Goal: Information Seeking & Learning: Learn about a topic

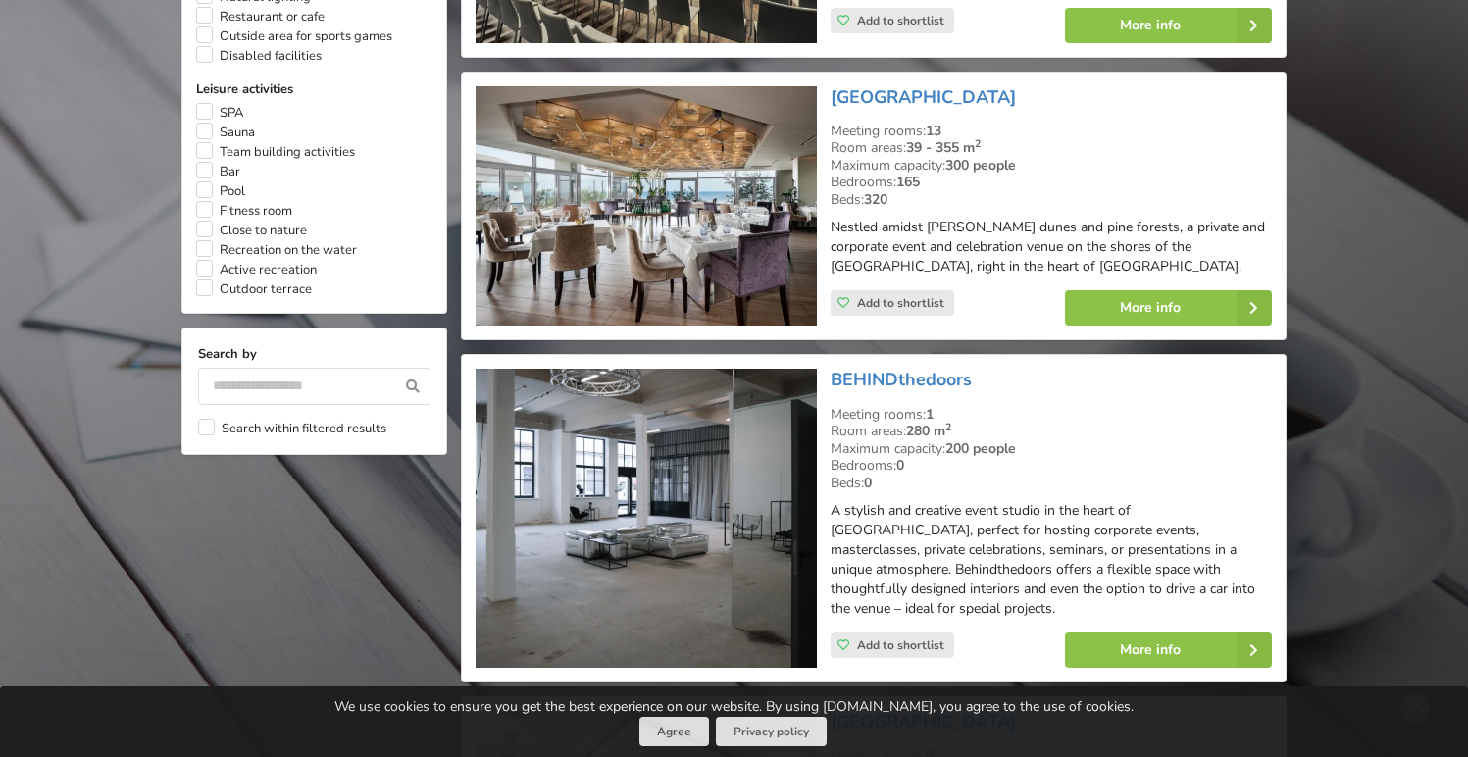
scroll to position [1599, 0]
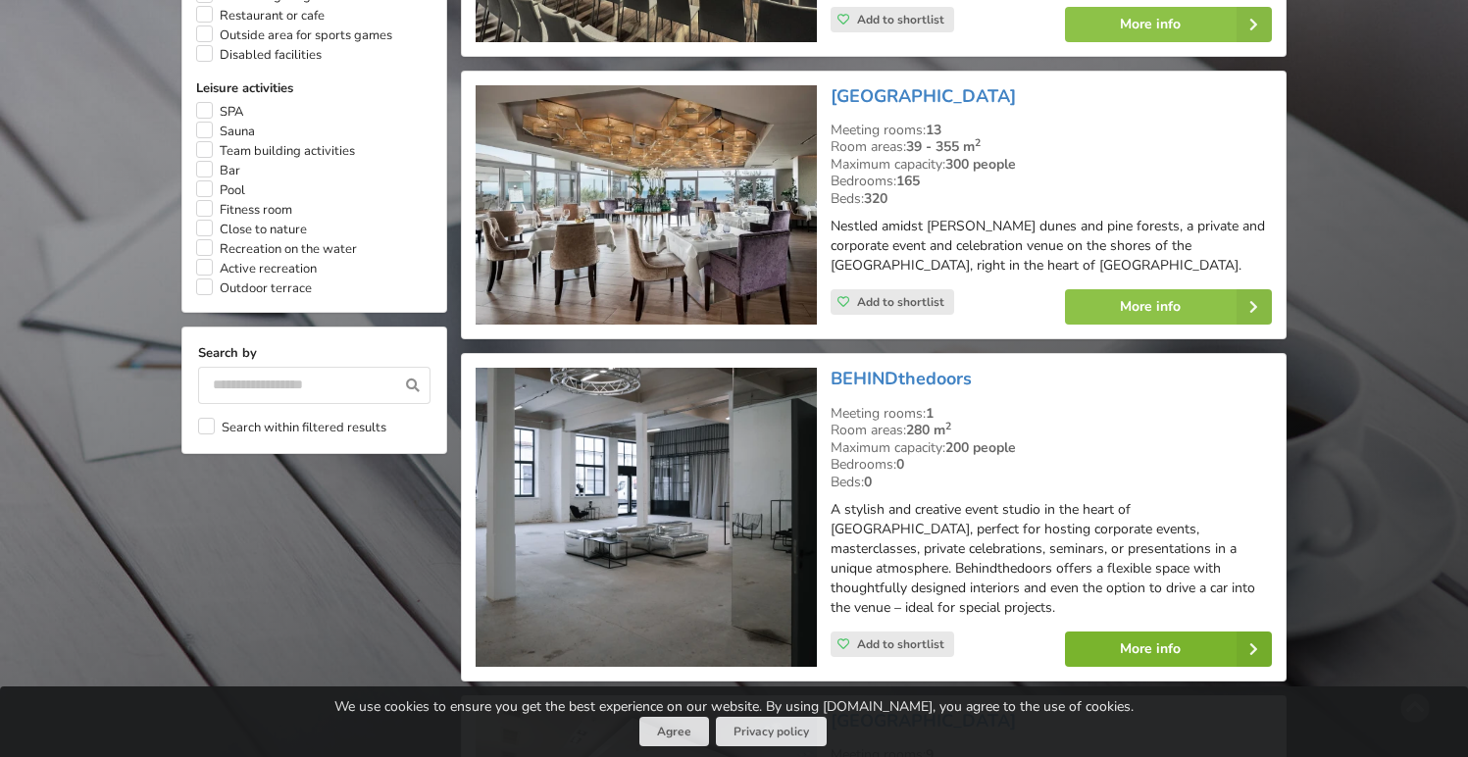
click at [1162, 631] on link "More info" at bounding box center [1168, 648] width 207 height 35
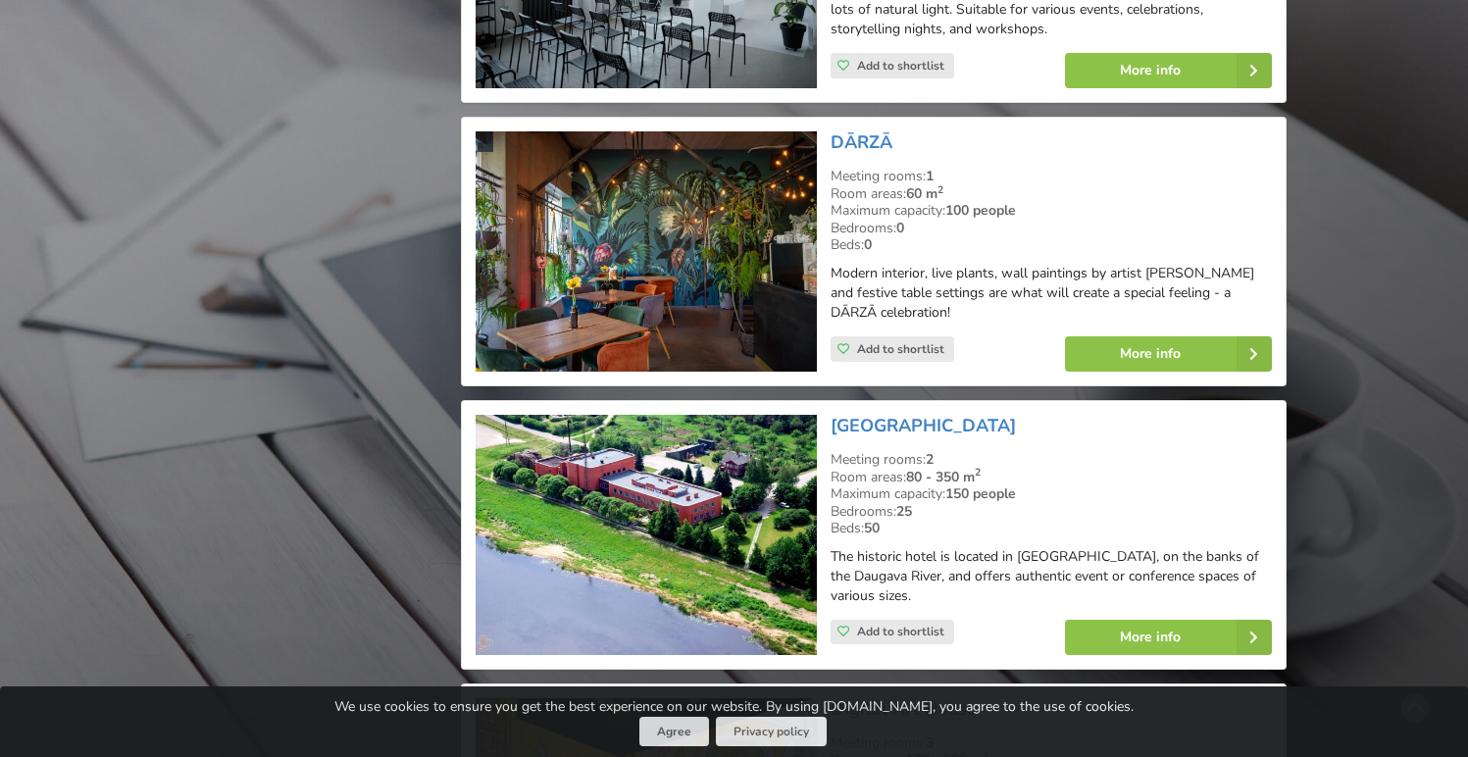
scroll to position [6463, 0]
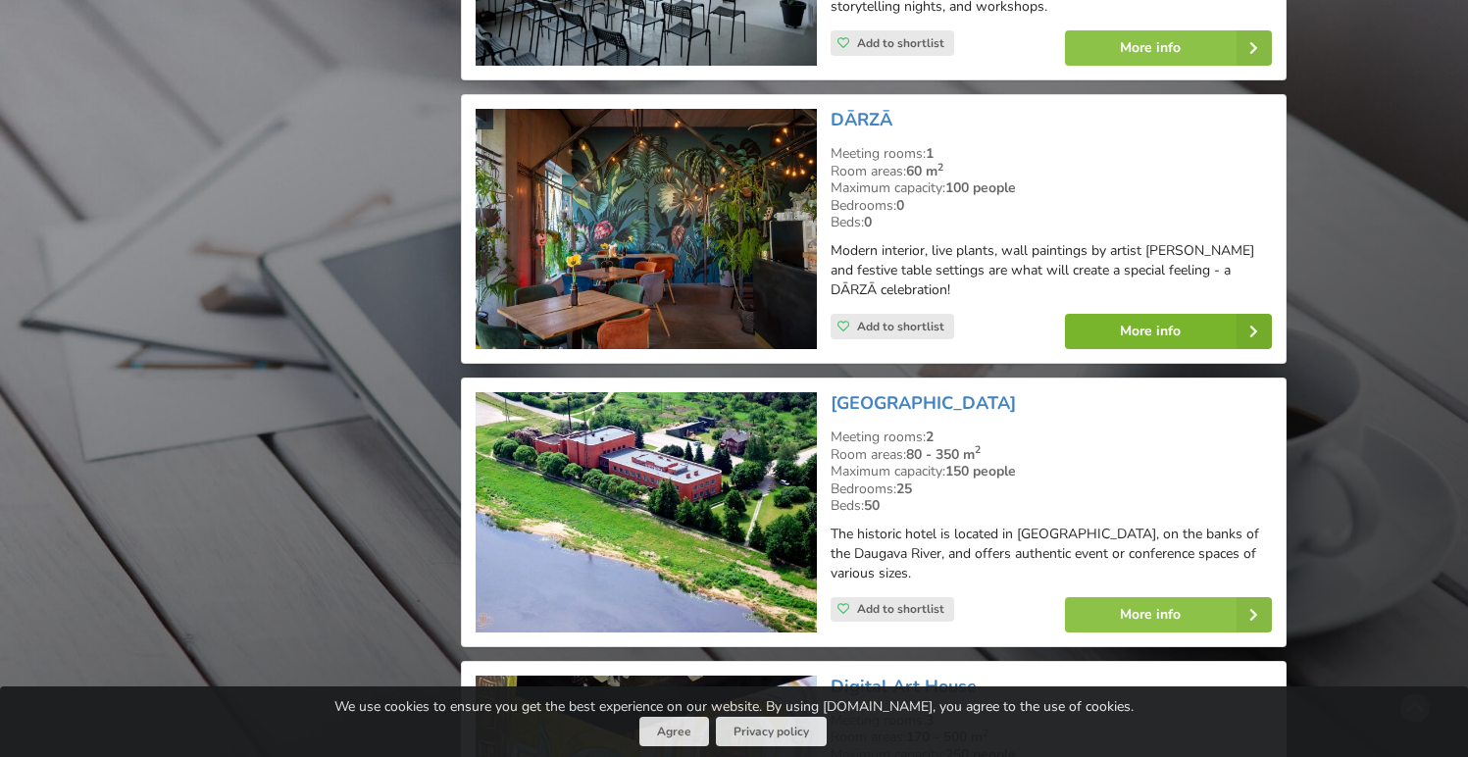
click at [1105, 314] on link "More info" at bounding box center [1168, 331] width 207 height 35
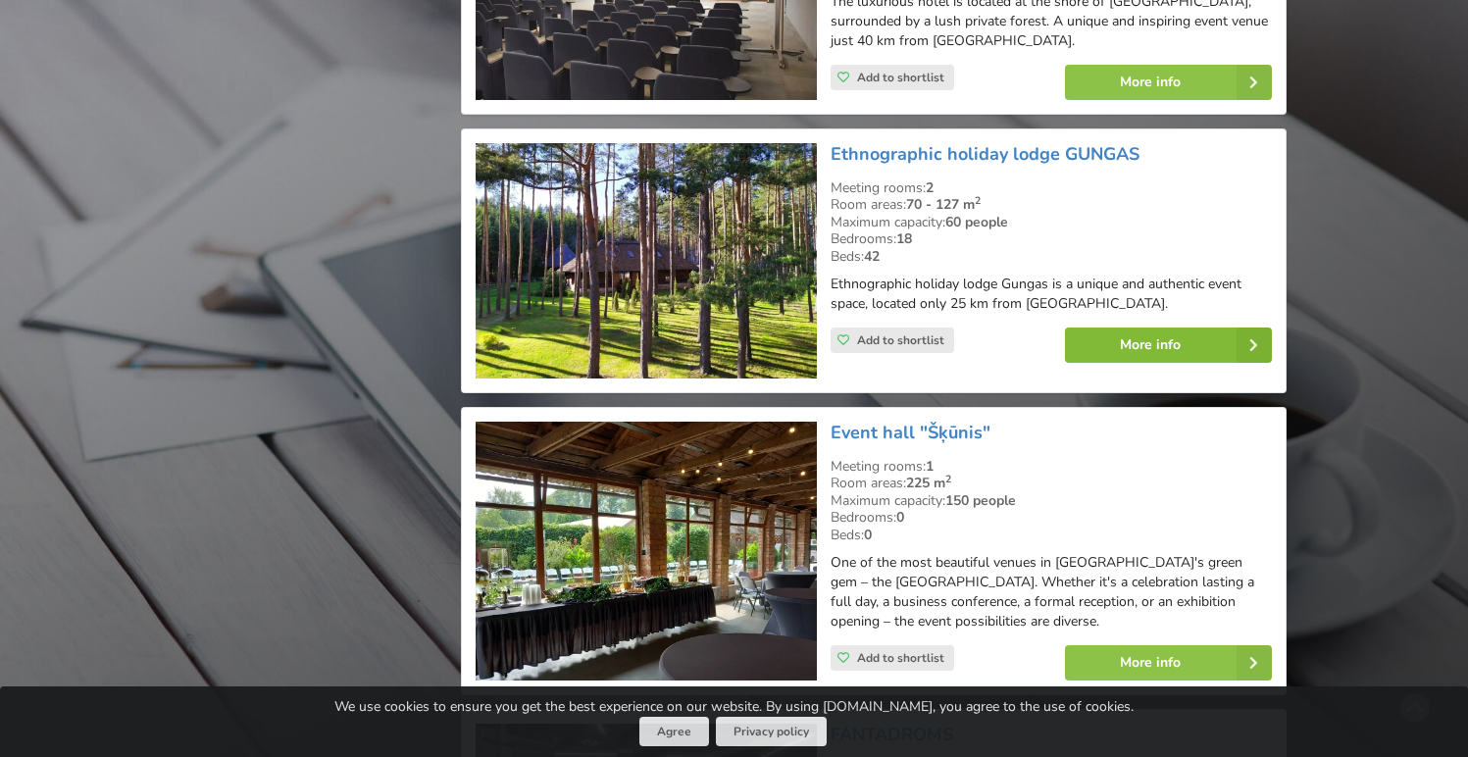
scroll to position [8472, 0]
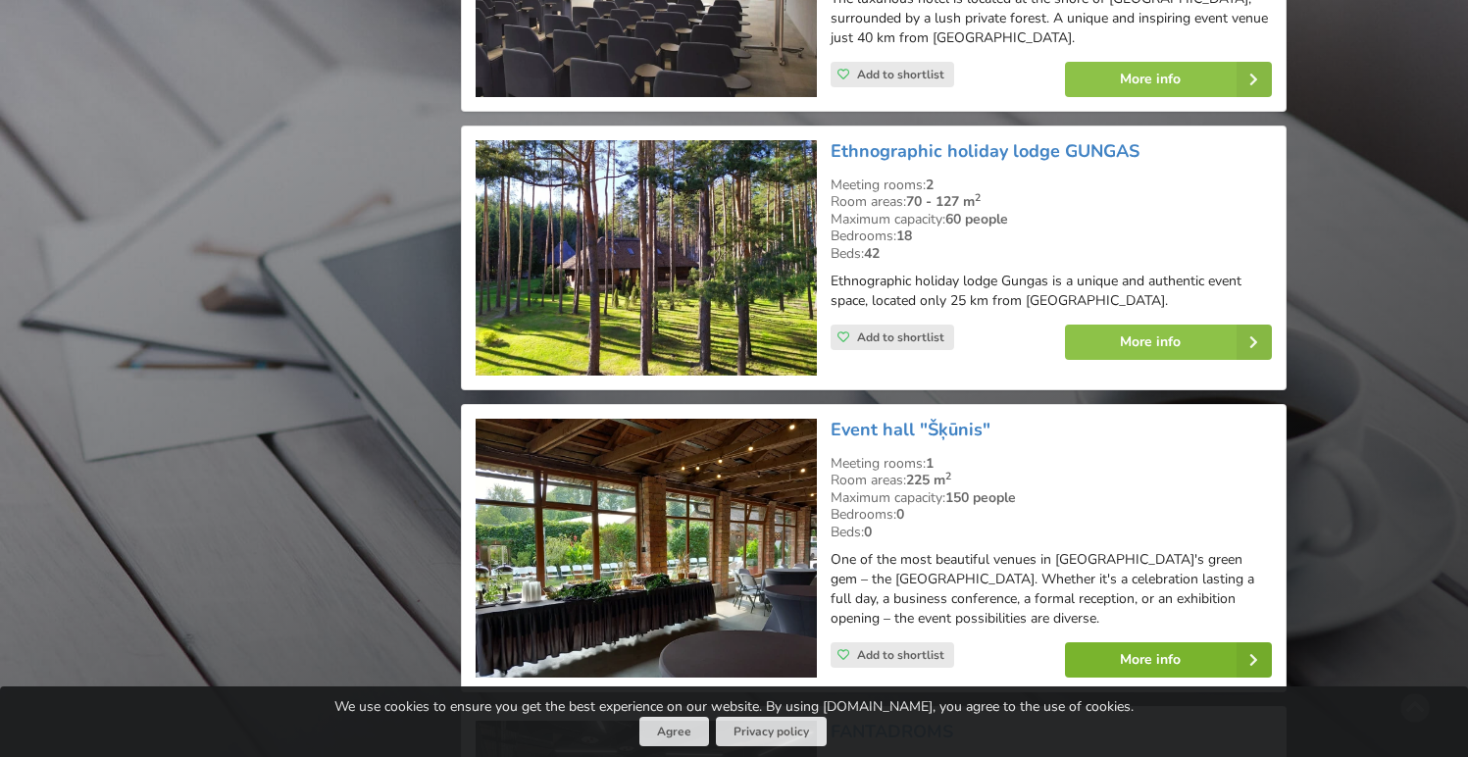
click at [1123, 642] on link "More info" at bounding box center [1168, 659] width 207 height 35
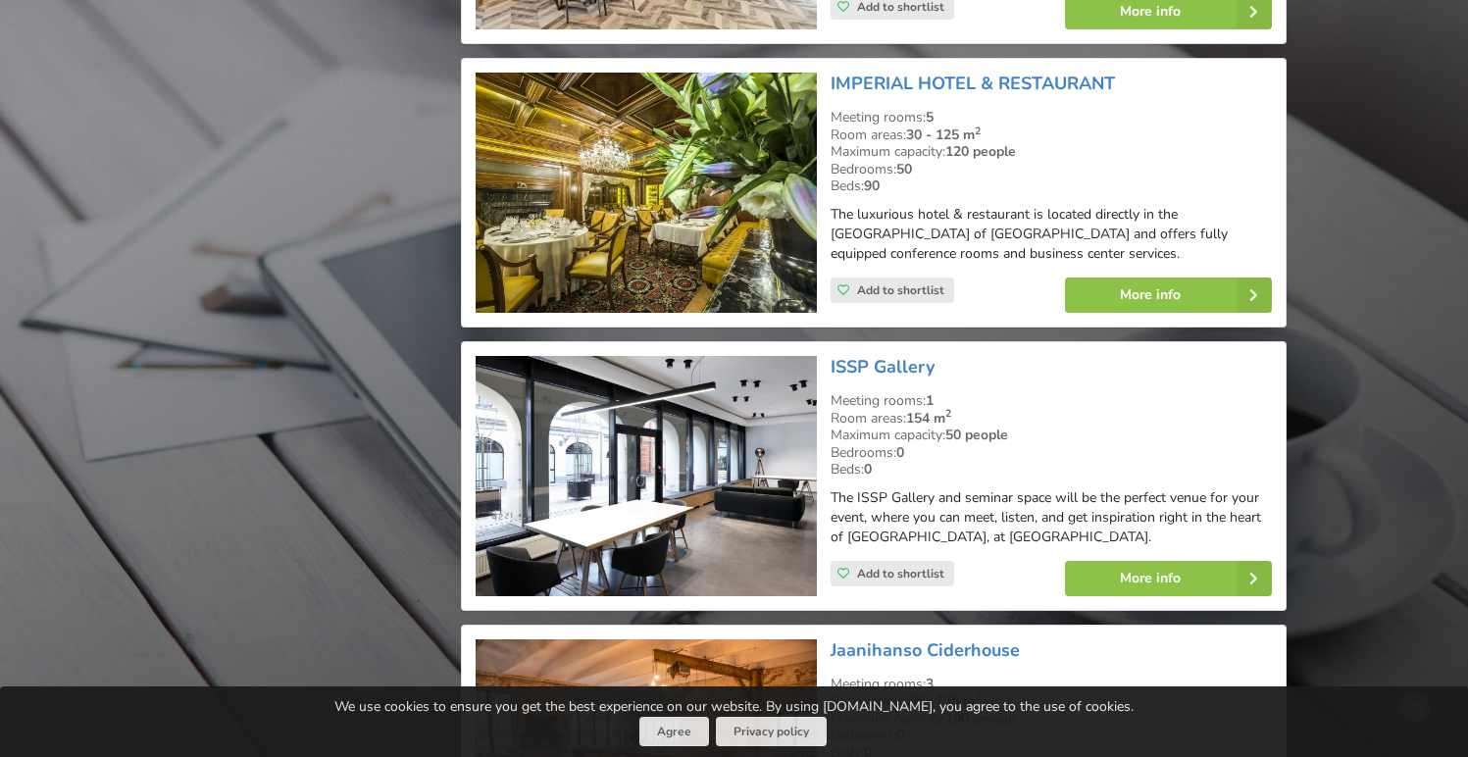
scroll to position [12532, 0]
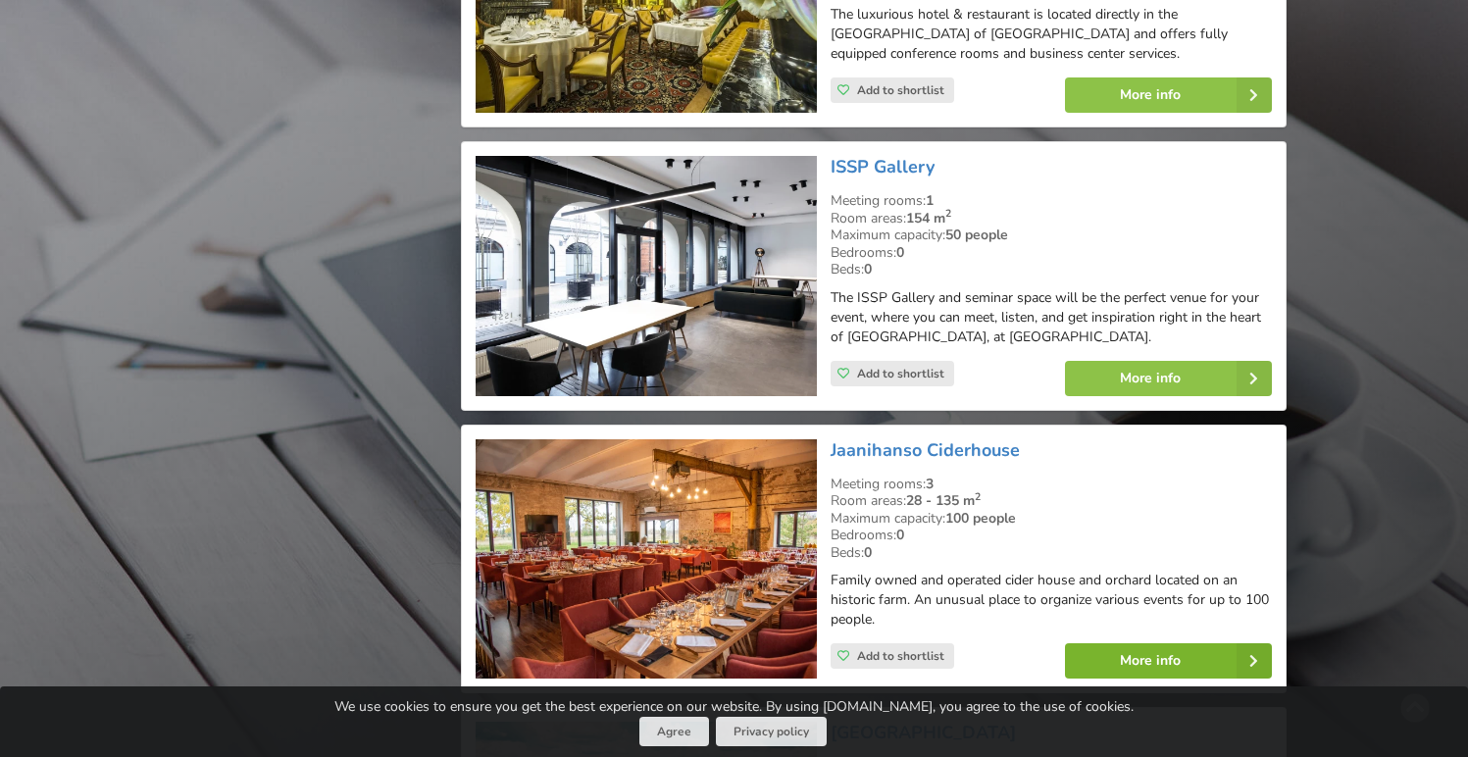
click at [1209, 643] on link "More info" at bounding box center [1168, 660] width 207 height 35
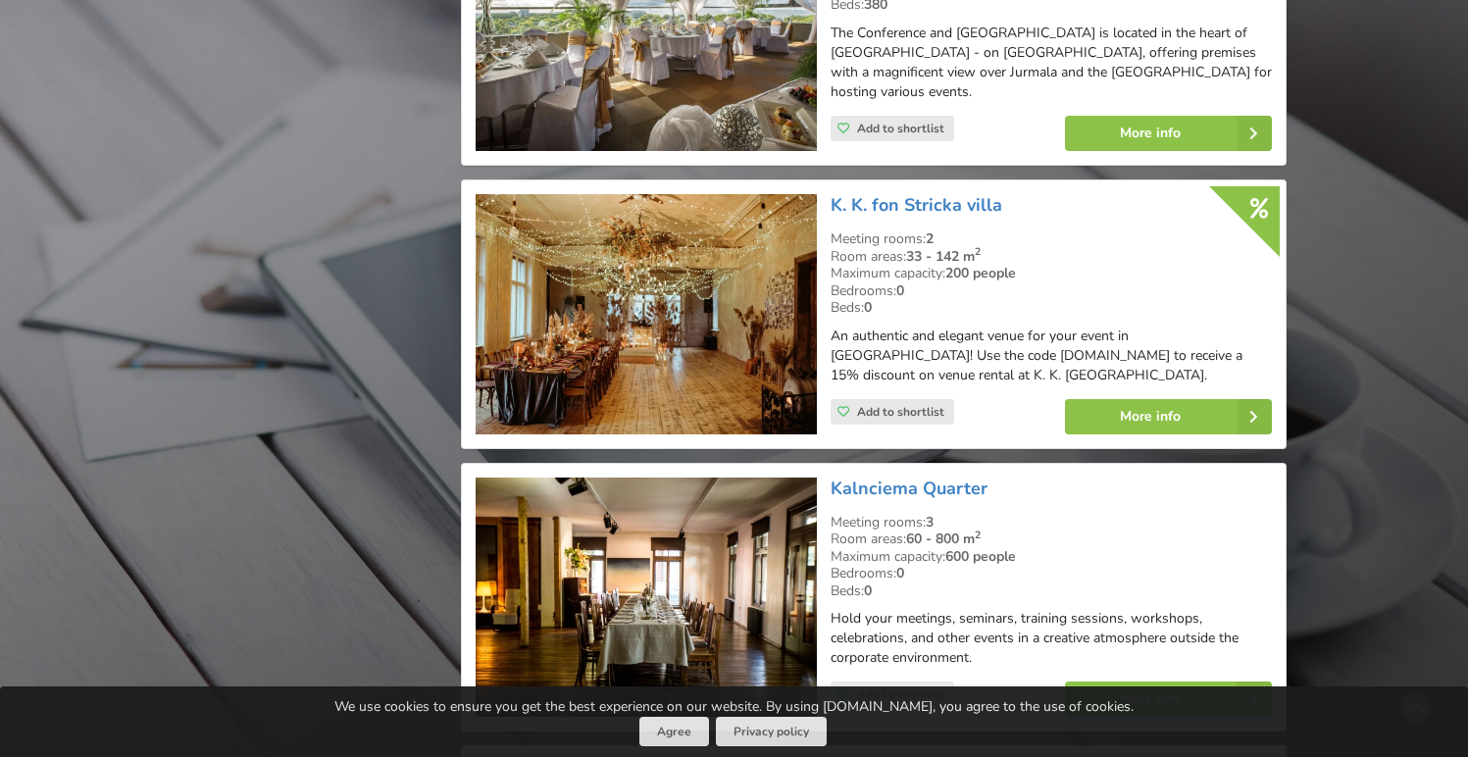
scroll to position [13952, 0]
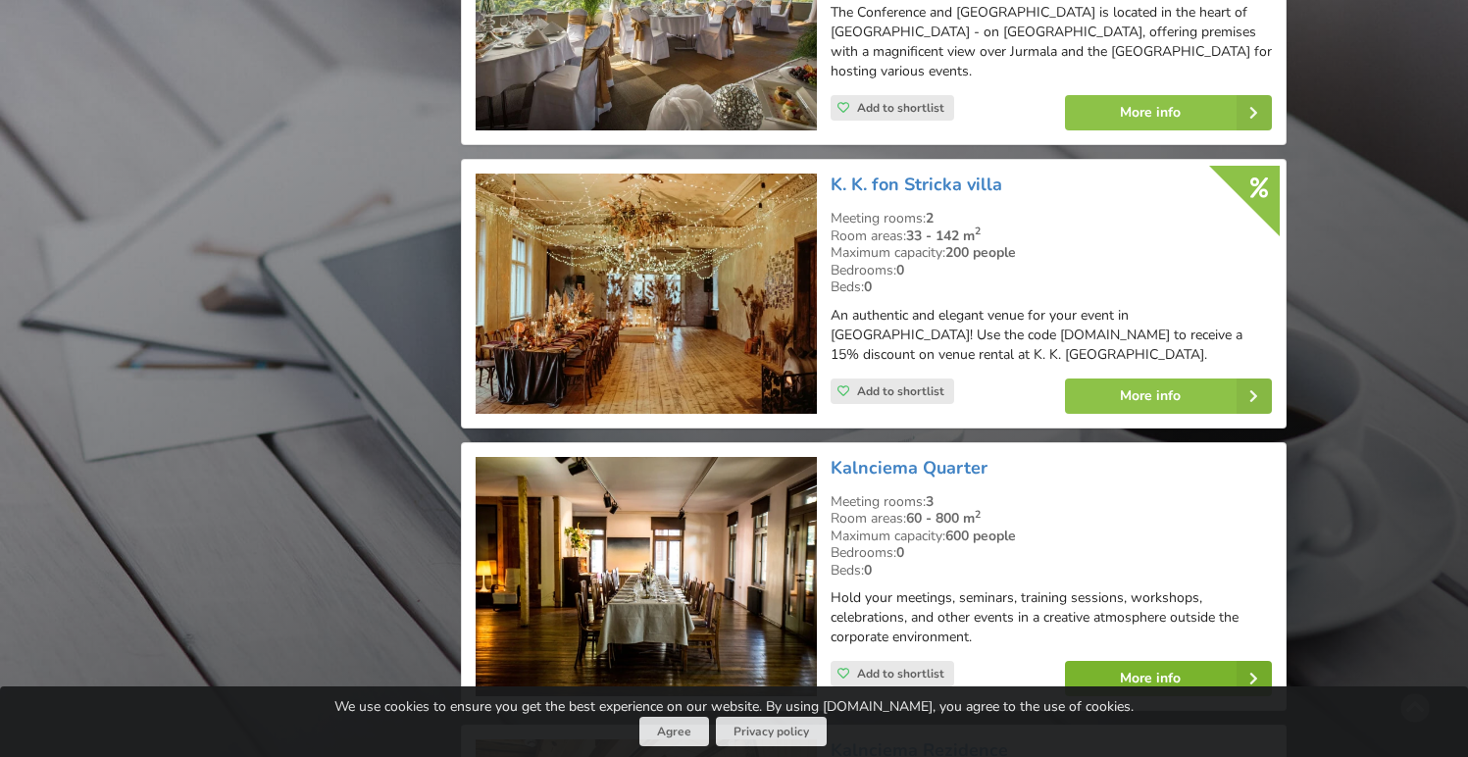
click at [1122, 661] on link "More info" at bounding box center [1168, 678] width 207 height 35
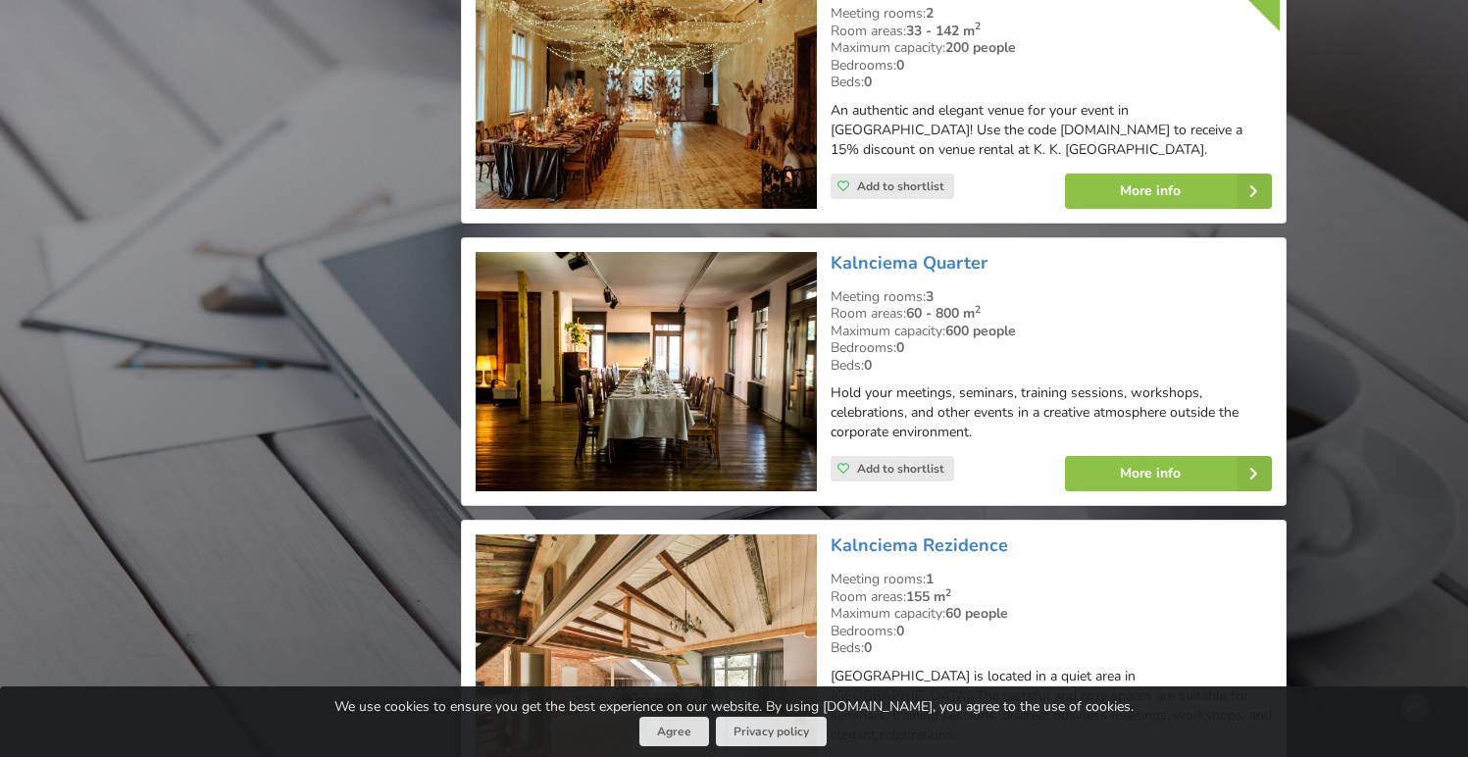
scroll to position [14214, 0]
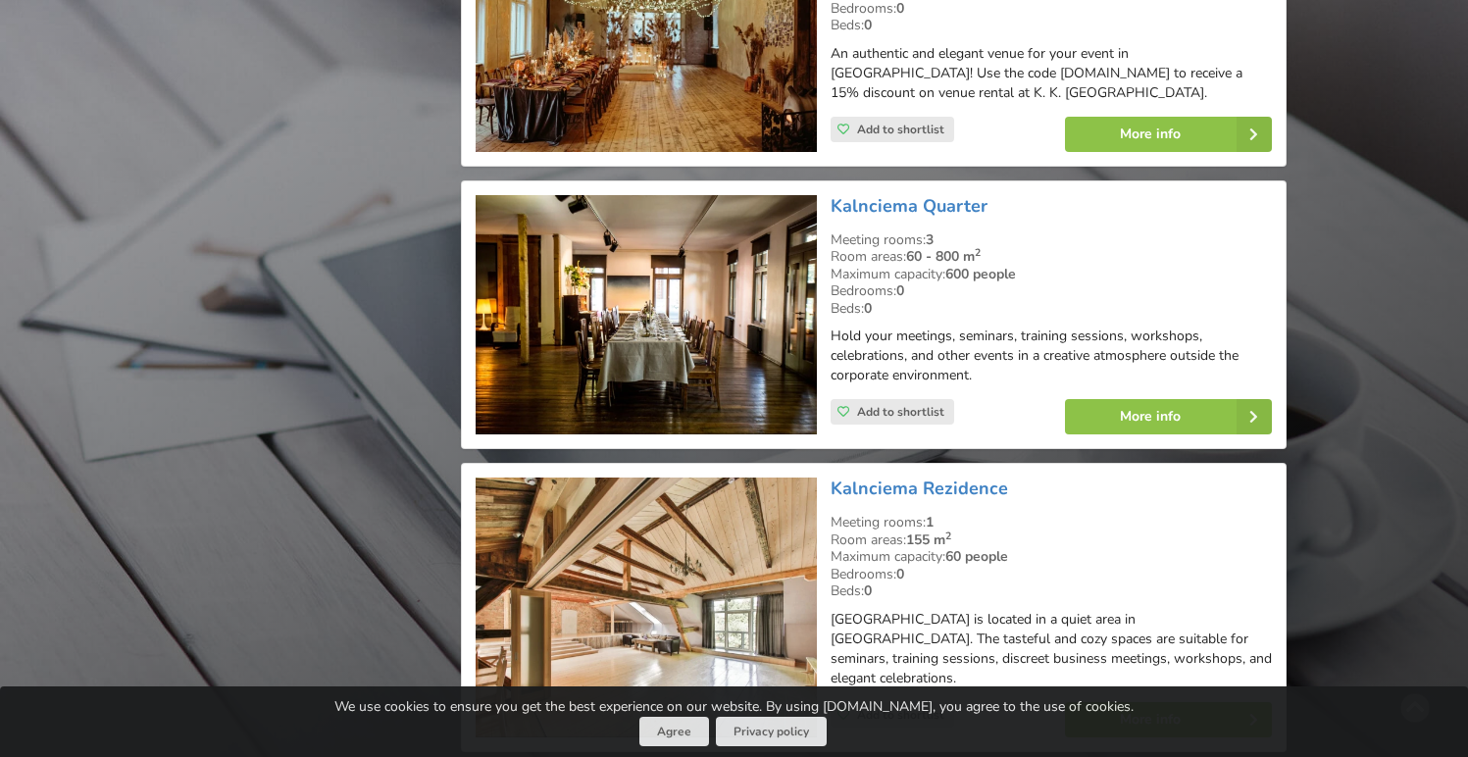
click at [774, 478] on img at bounding box center [646, 608] width 340 height 260
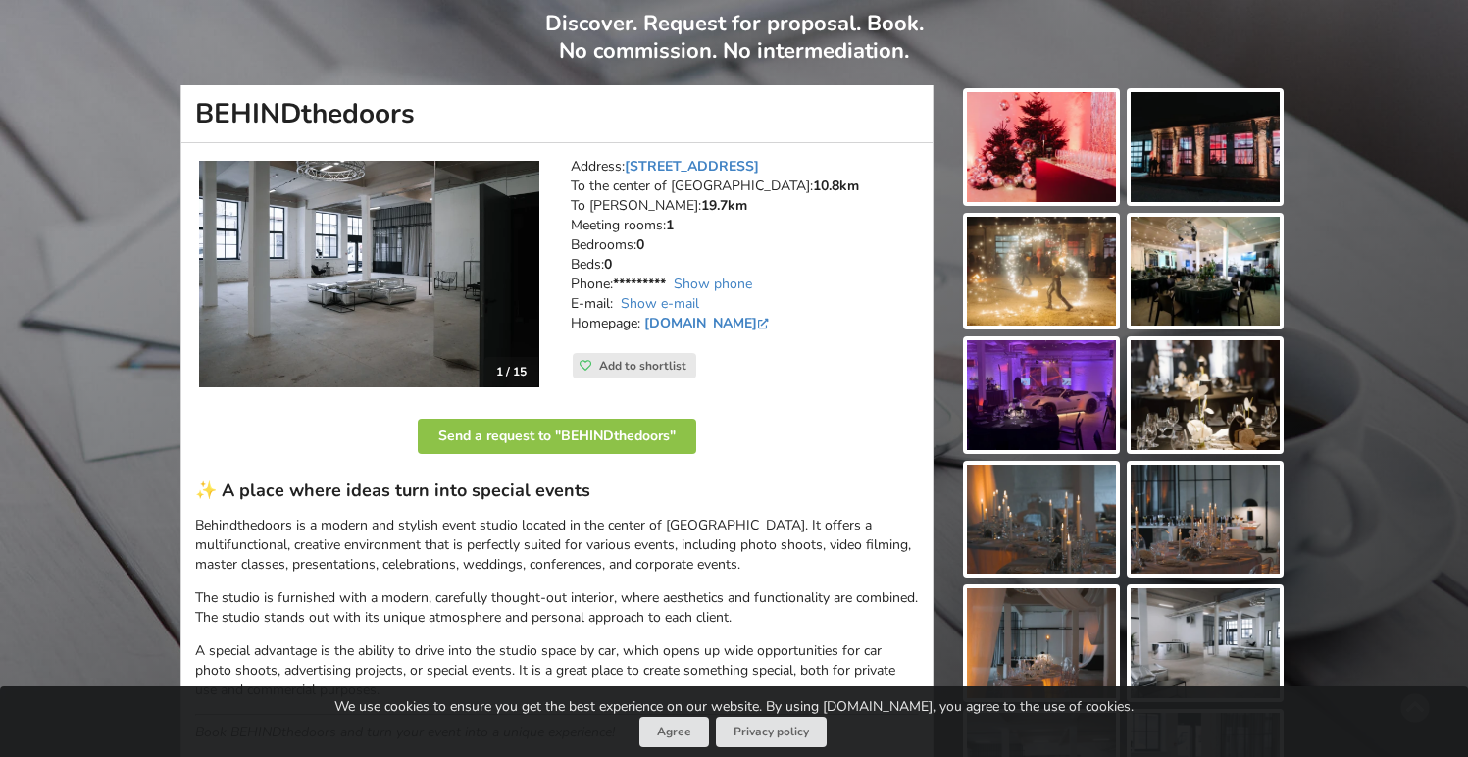
scroll to position [153, 0]
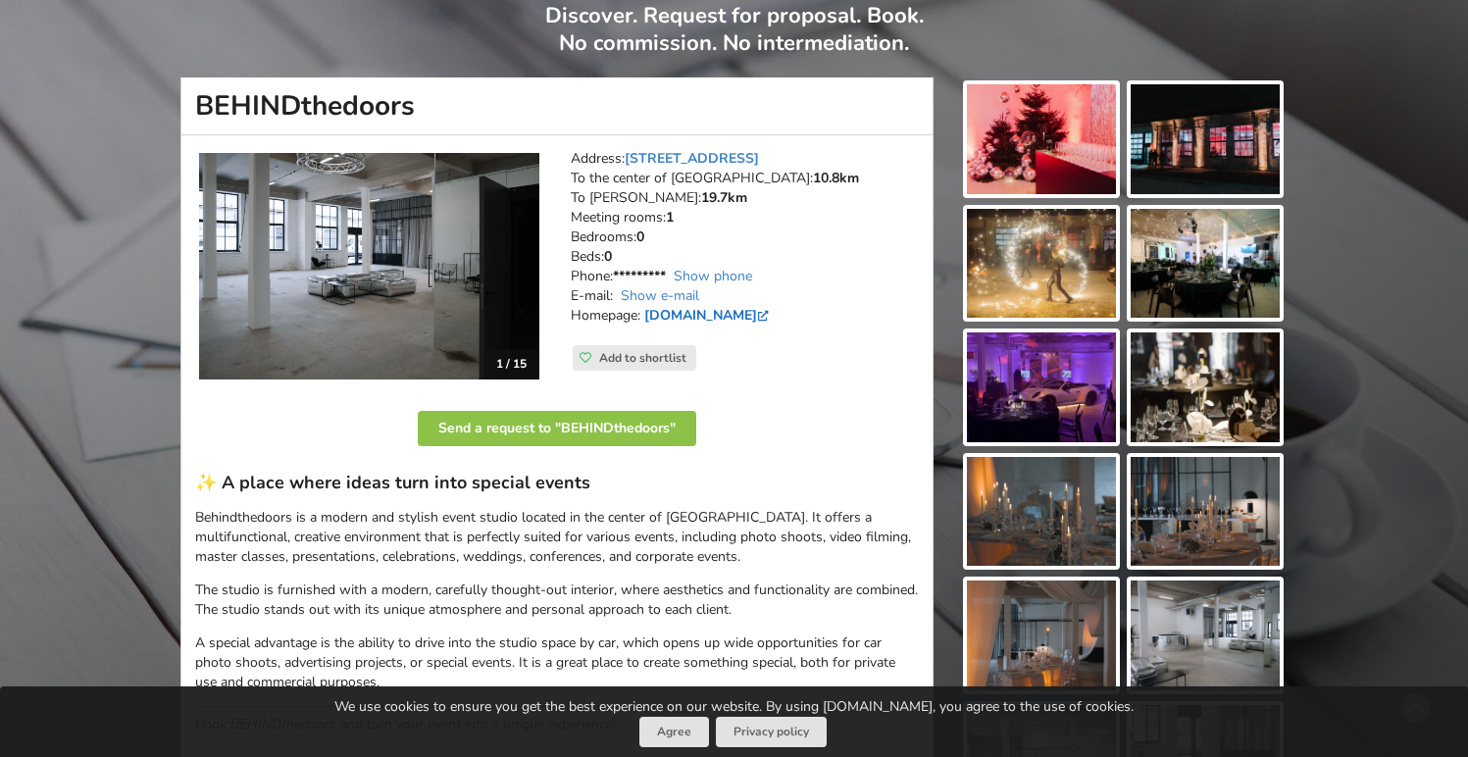
click at [773, 320] on link "www.behindthedoors.lv" at bounding box center [708, 315] width 128 height 19
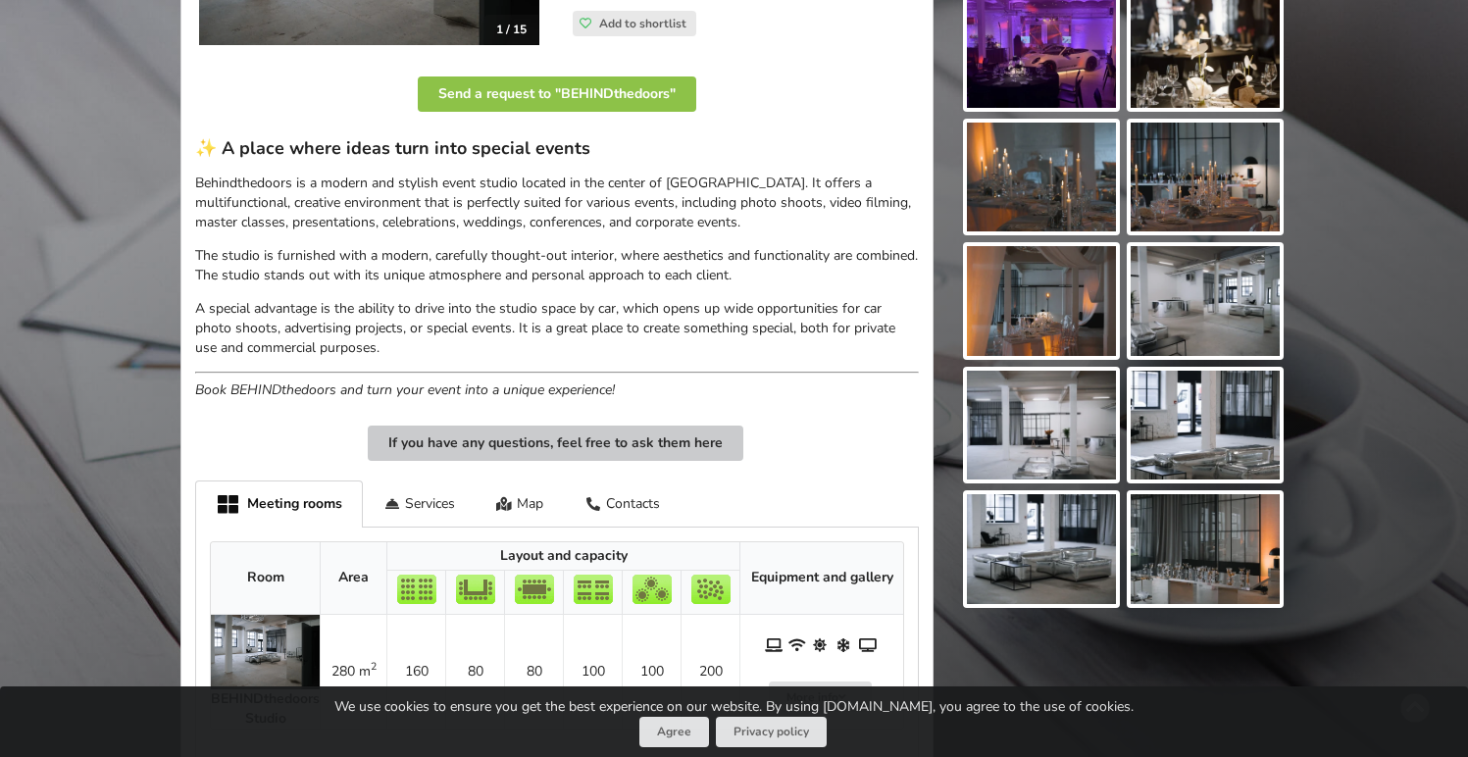
scroll to position [698, 0]
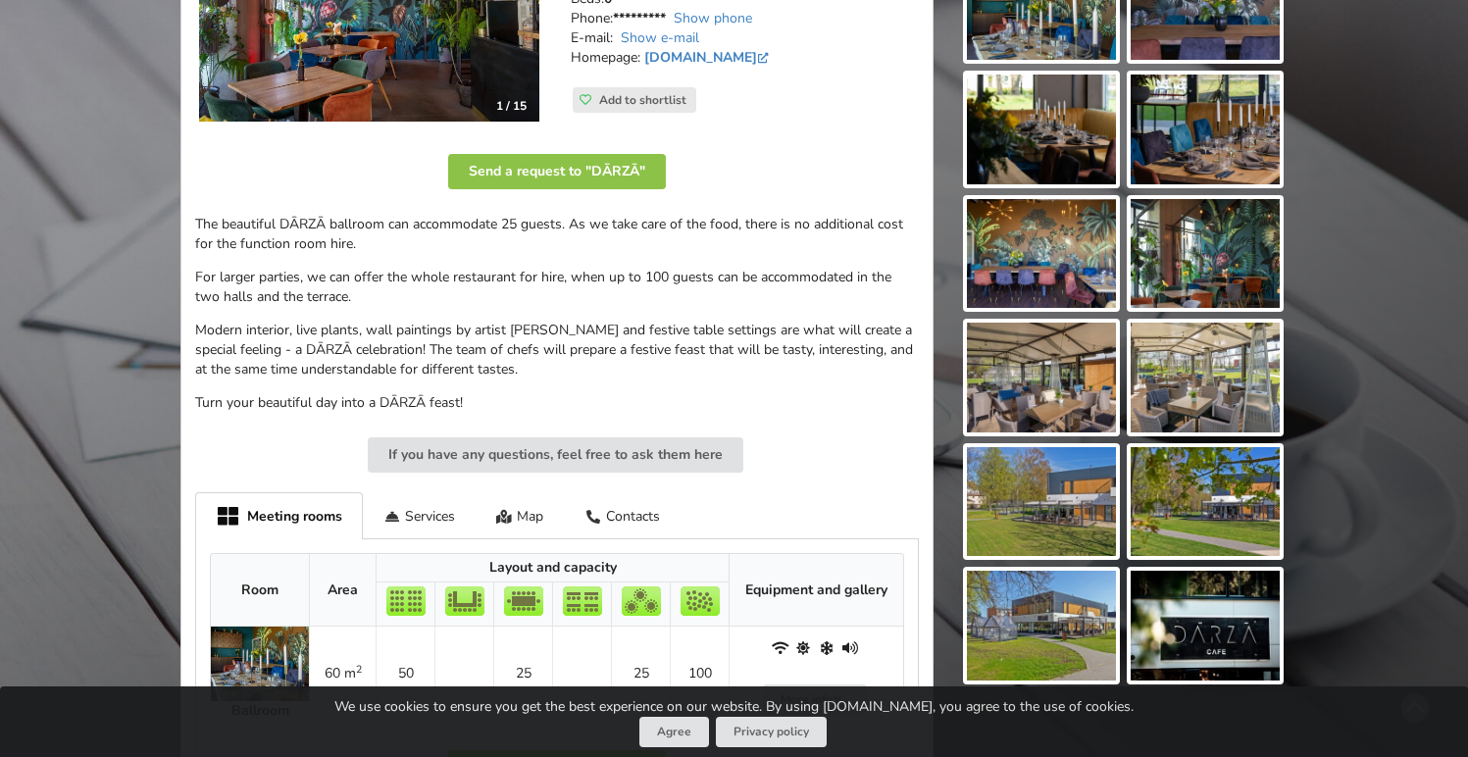
scroll to position [425, 0]
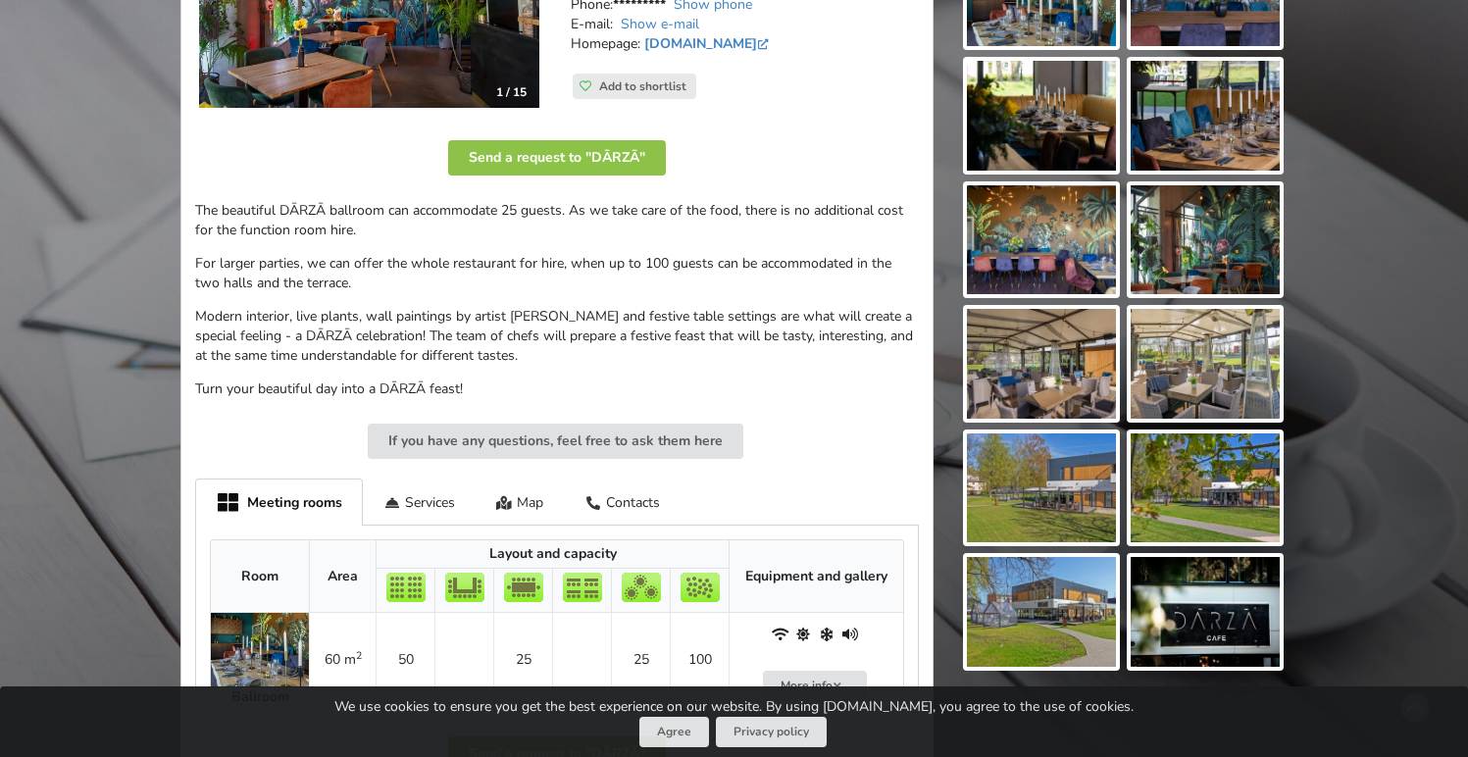
click at [1215, 575] on img at bounding box center [1205, 612] width 149 height 110
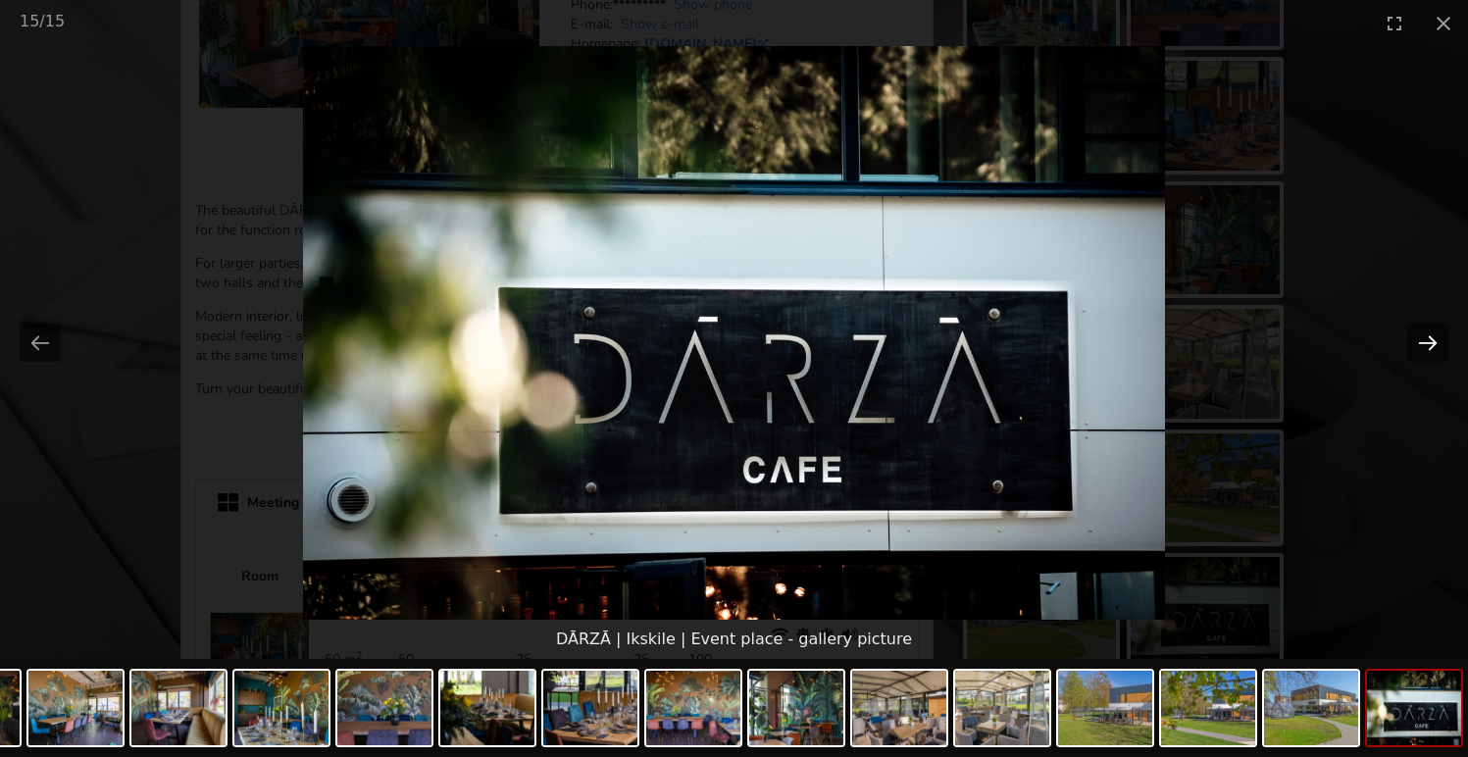
click at [1438, 339] on button "Next slide" at bounding box center [1427, 343] width 41 height 38
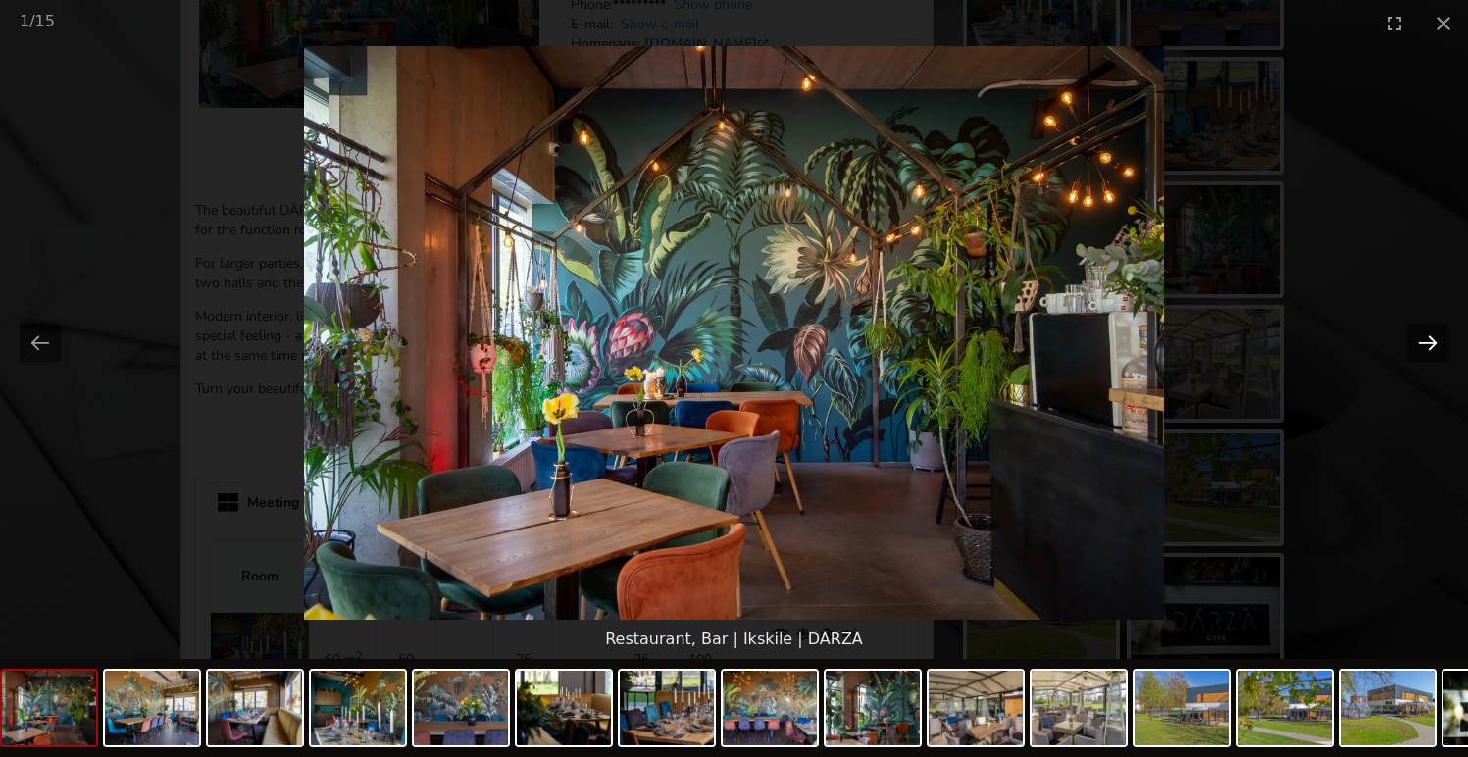
click at [1438, 339] on button "Next slide" at bounding box center [1427, 343] width 41 height 38
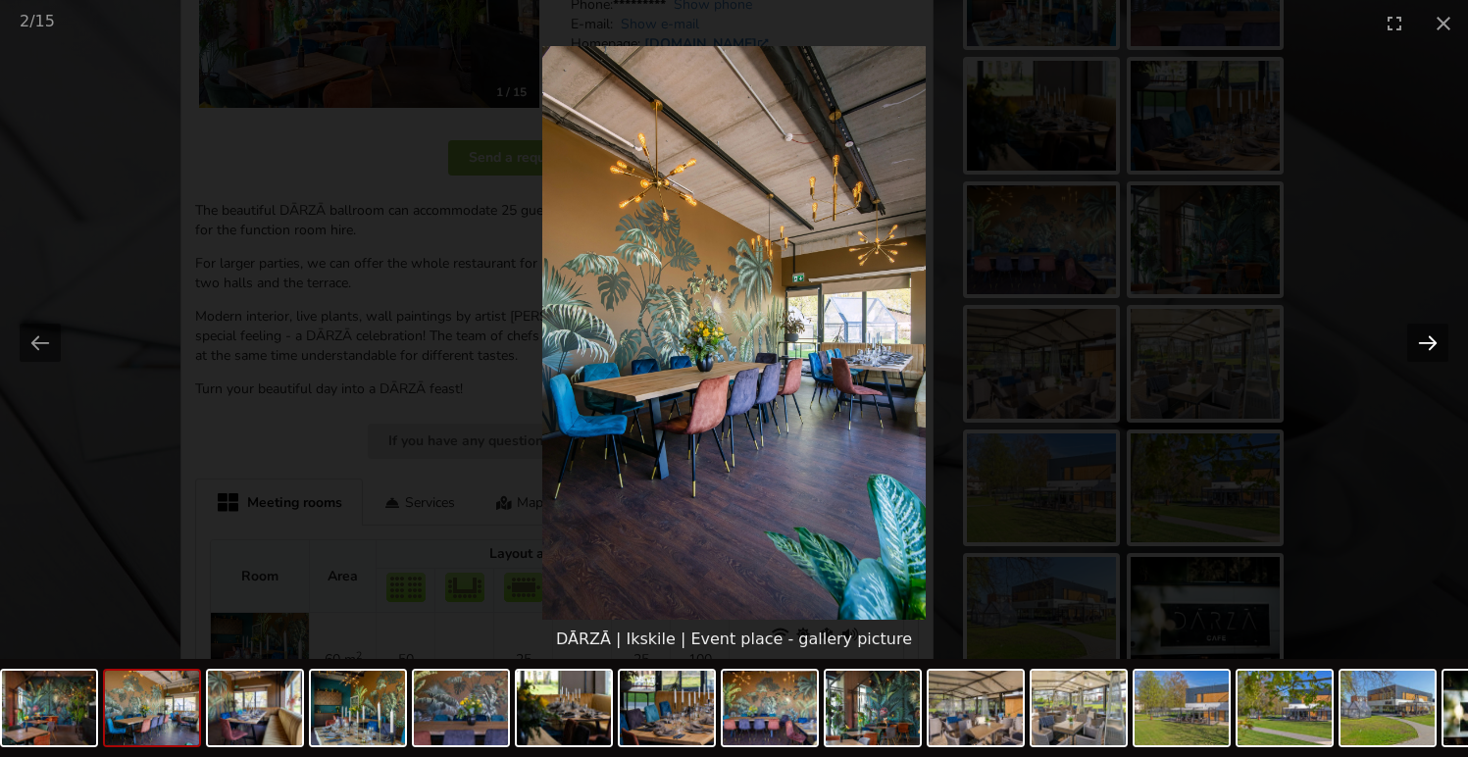
click at [1438, 339] on button "Next slide" at bounding box center [1427, 343] width 41 height 38
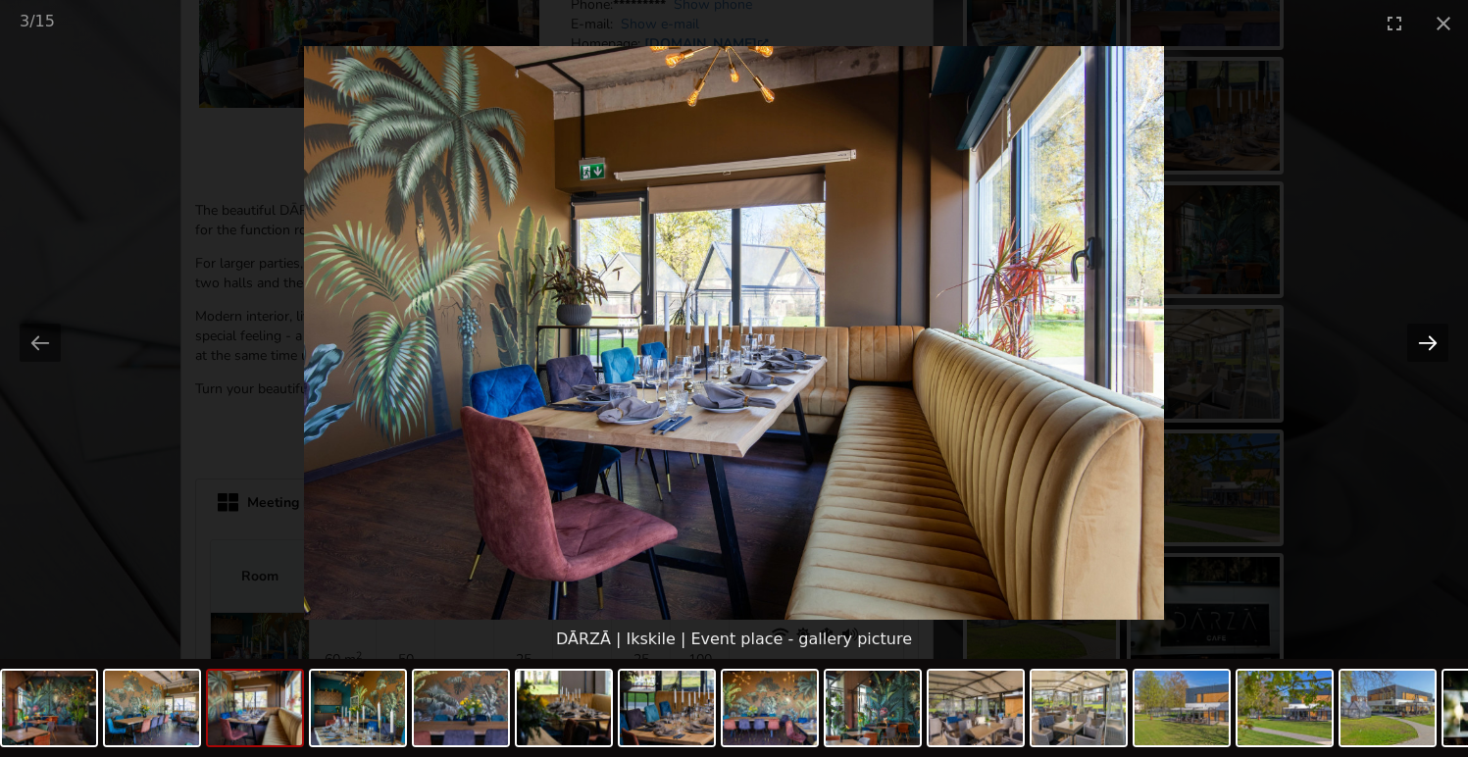
click at [1438, 339] on button "Next slide" at bounding box center [1427, 343] width 41 height 38
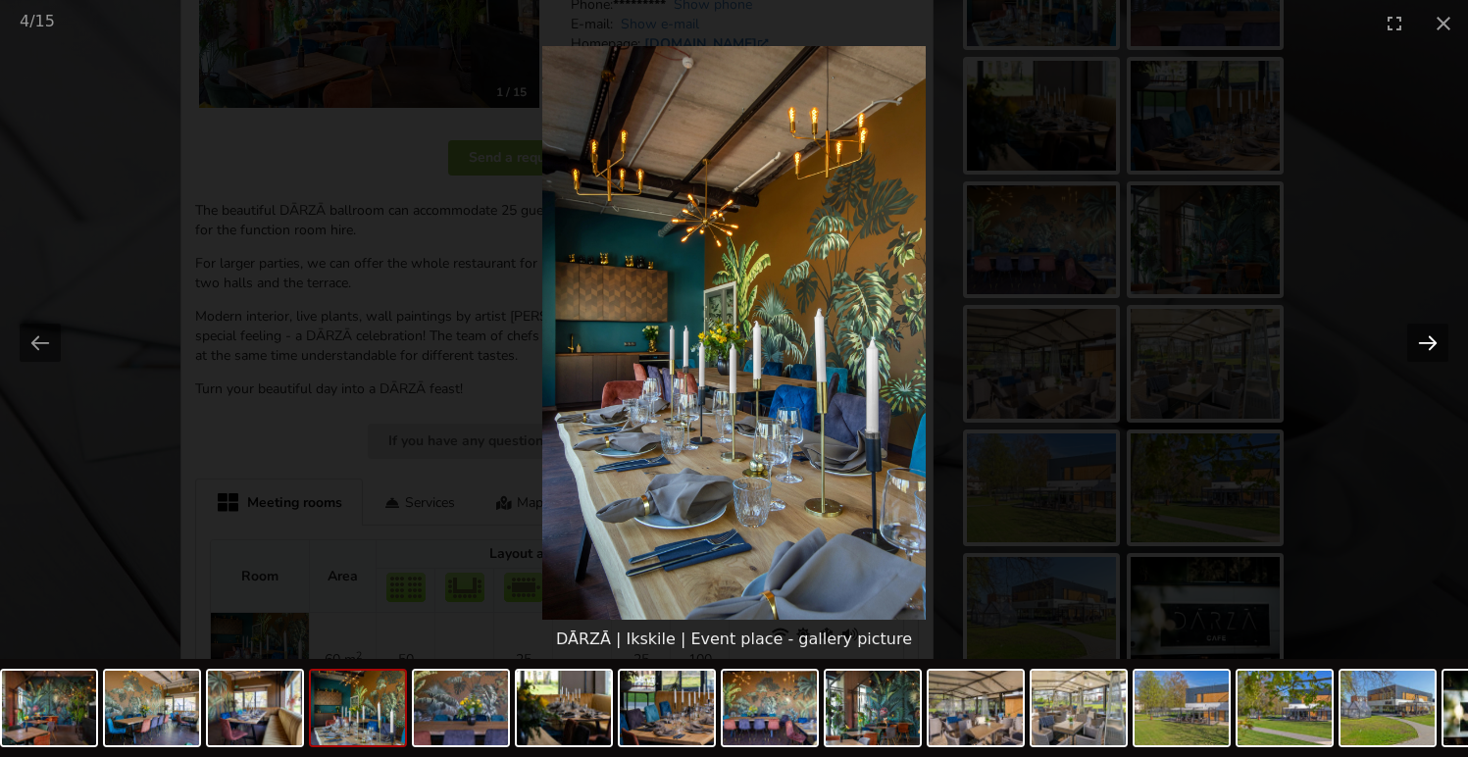
click at [1438, 339] on button "Next slide" at bounding box center [1427, 343] width 41 height 38
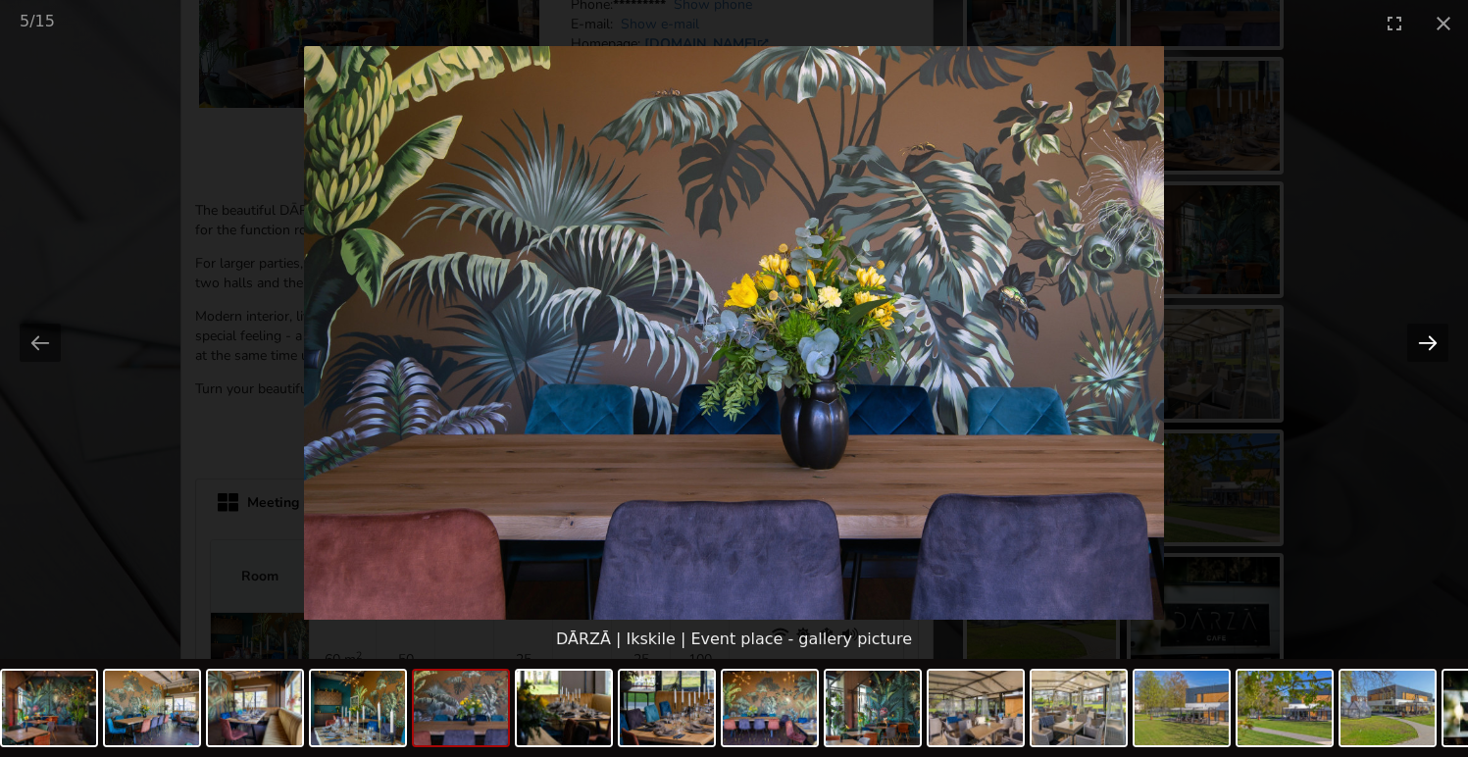
click at [1438, 339] on button "Next slide" at bounding box center [1427, 343] width 41 height 38
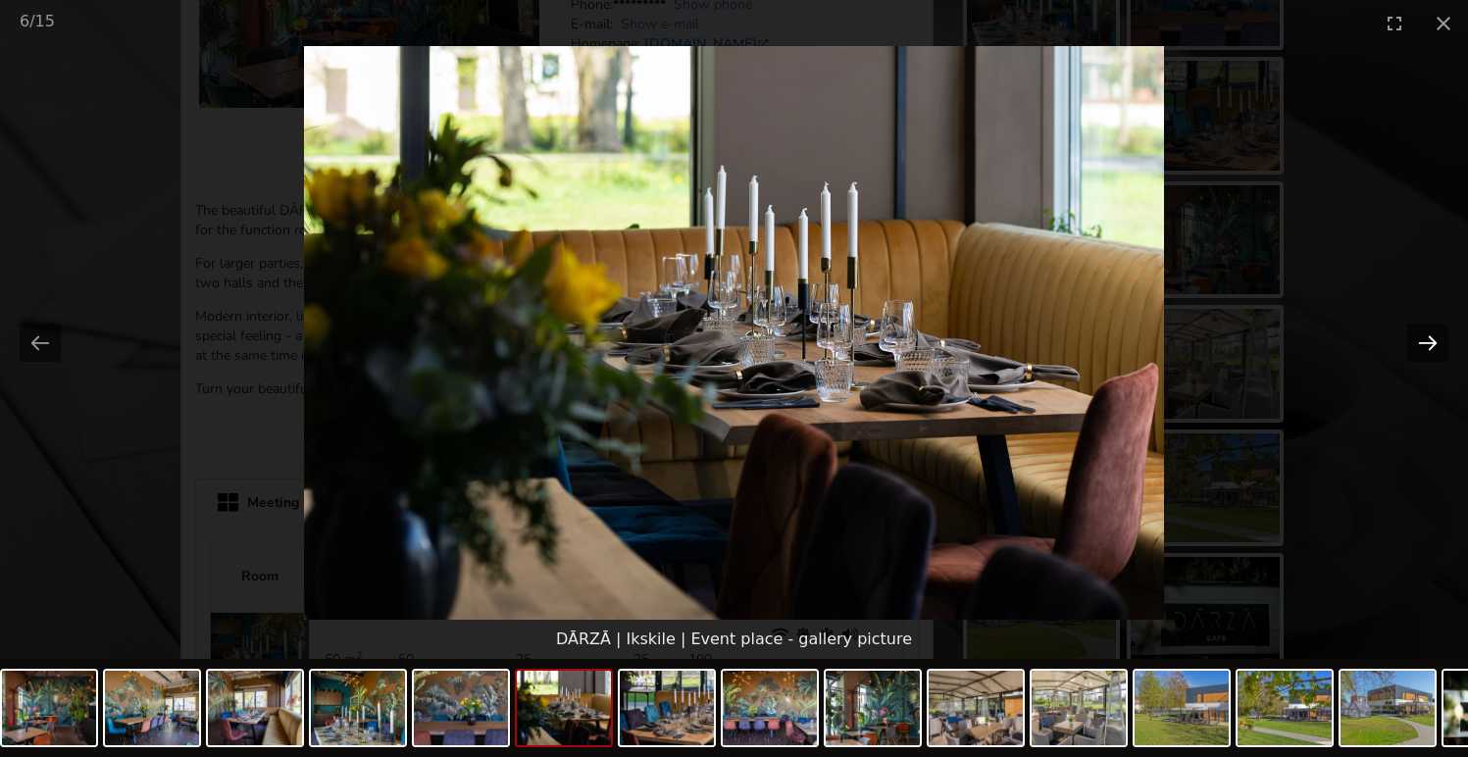
click at [1438, 339] on button "Next slide" at bounding box center [1427, 343] width 41 height 38
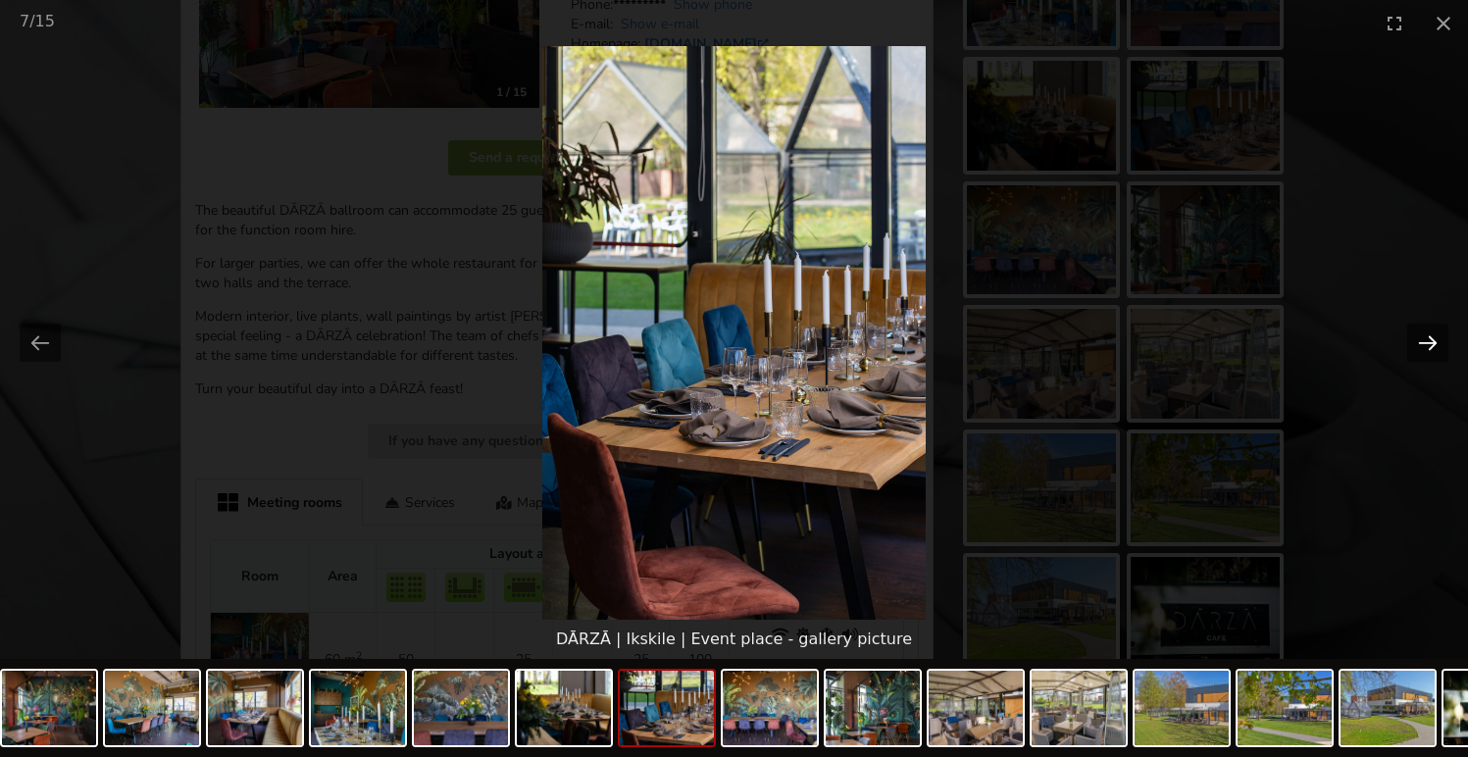
click at [1438, 339] on button "Next slide" at bounding box center [1427, 343] width 41 height 38
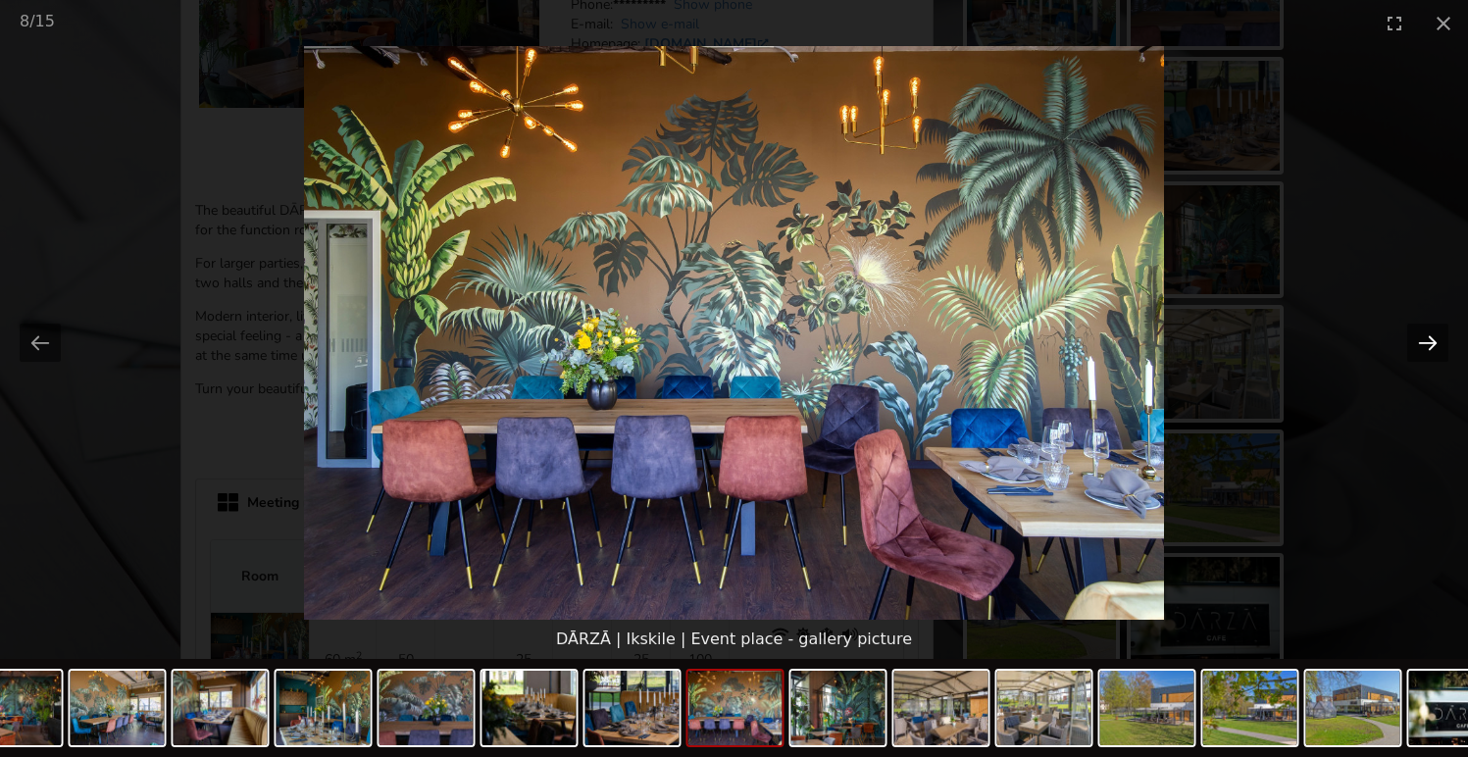
click at [1438, 339] on button "Next slide" at bounding box center [1427, 343] width 41 height 38
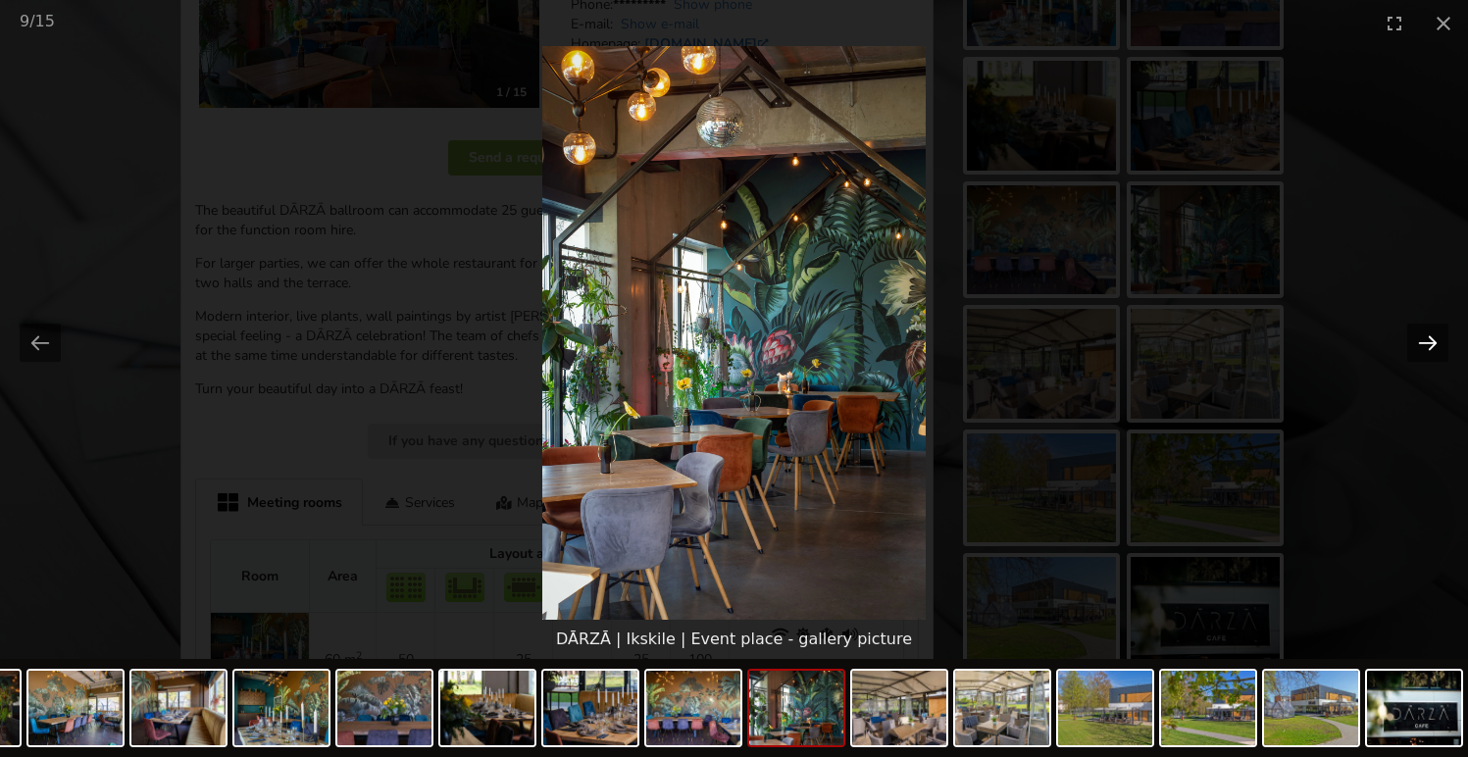
click at [1438, 339] on button "Next slide" at bounding box center [1427, 343] width 41 height 38
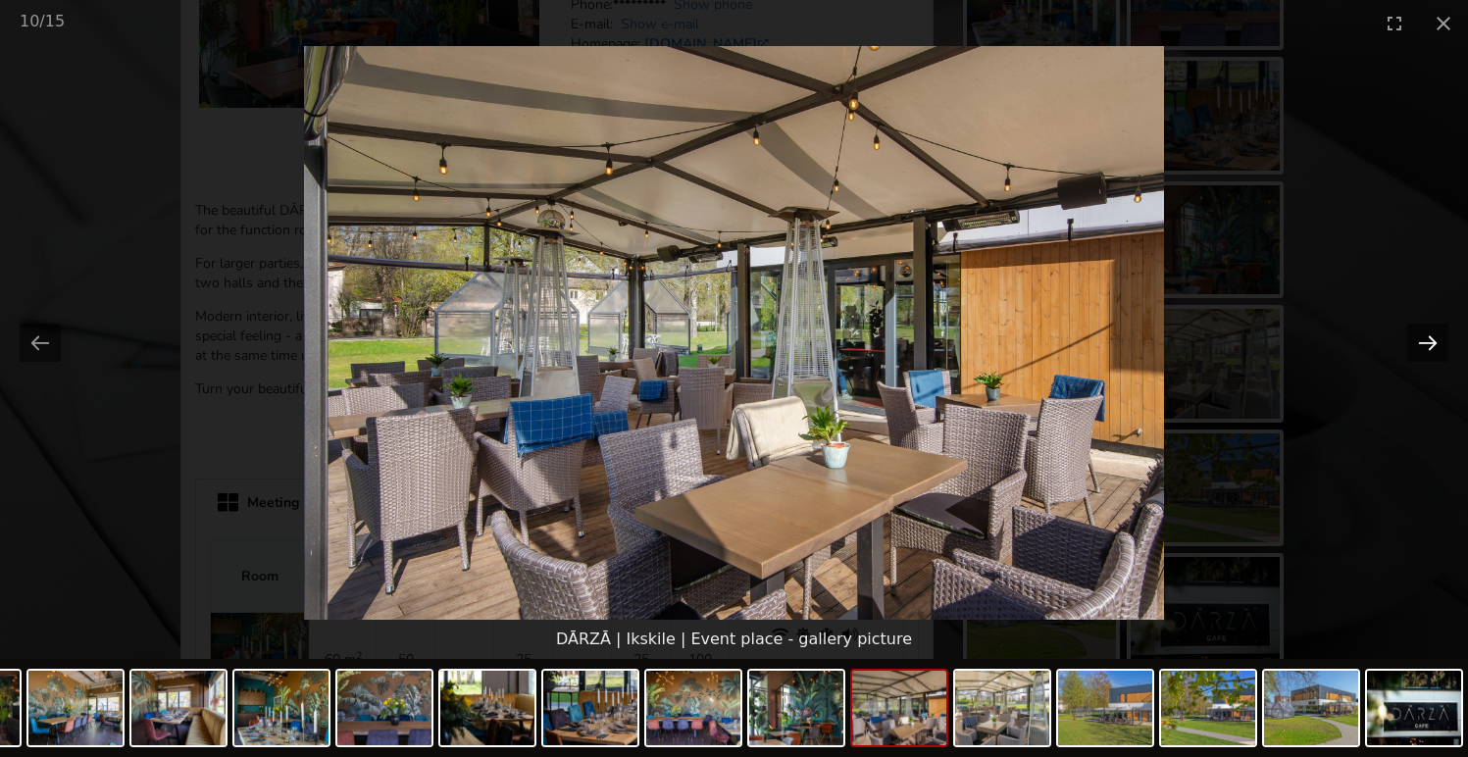
click at [1438, 339] on button "Next slide" at bounding box center [1427, 343] width 41 height 38
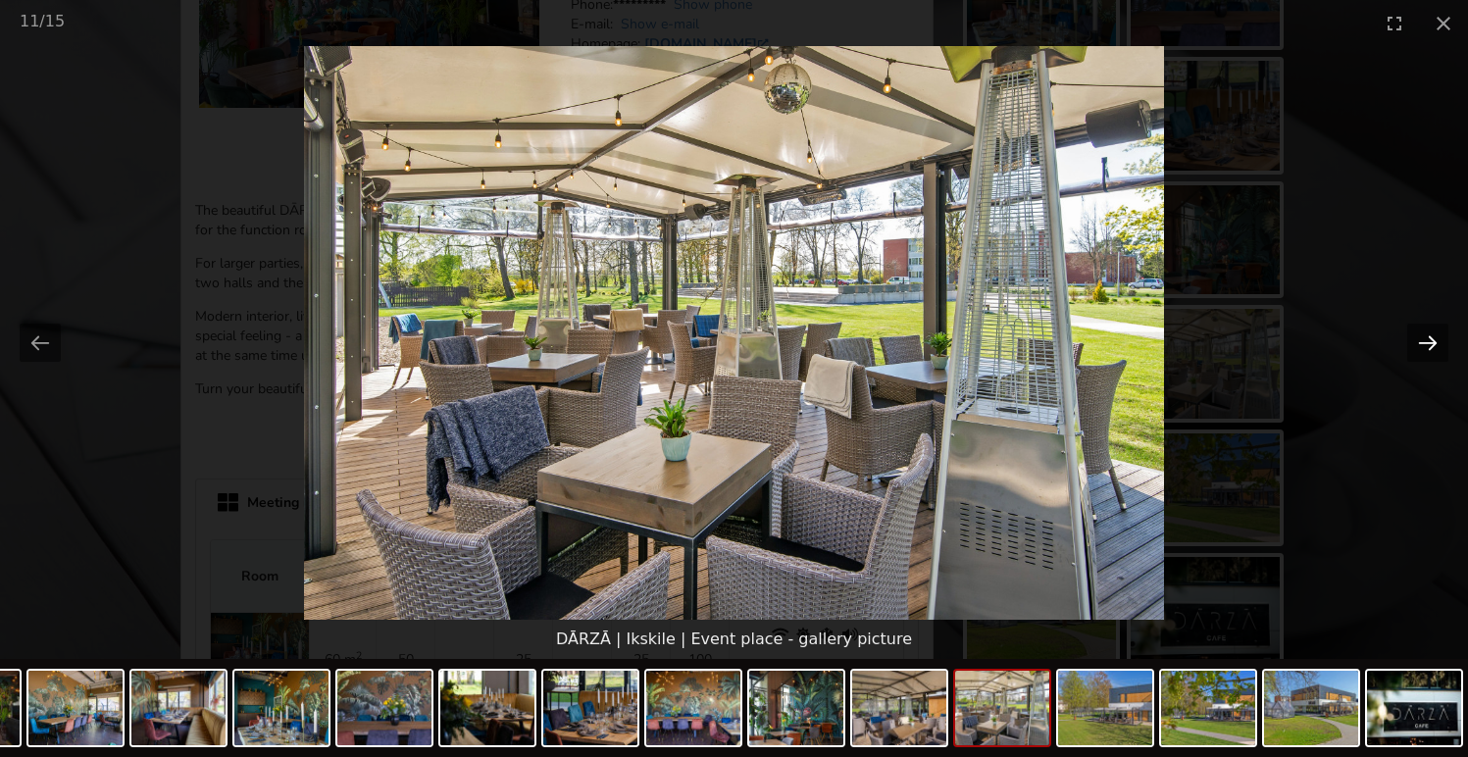
click at [1438, 339] on button "Next slide" at bounding box center [1427, 343] width 41 height 38
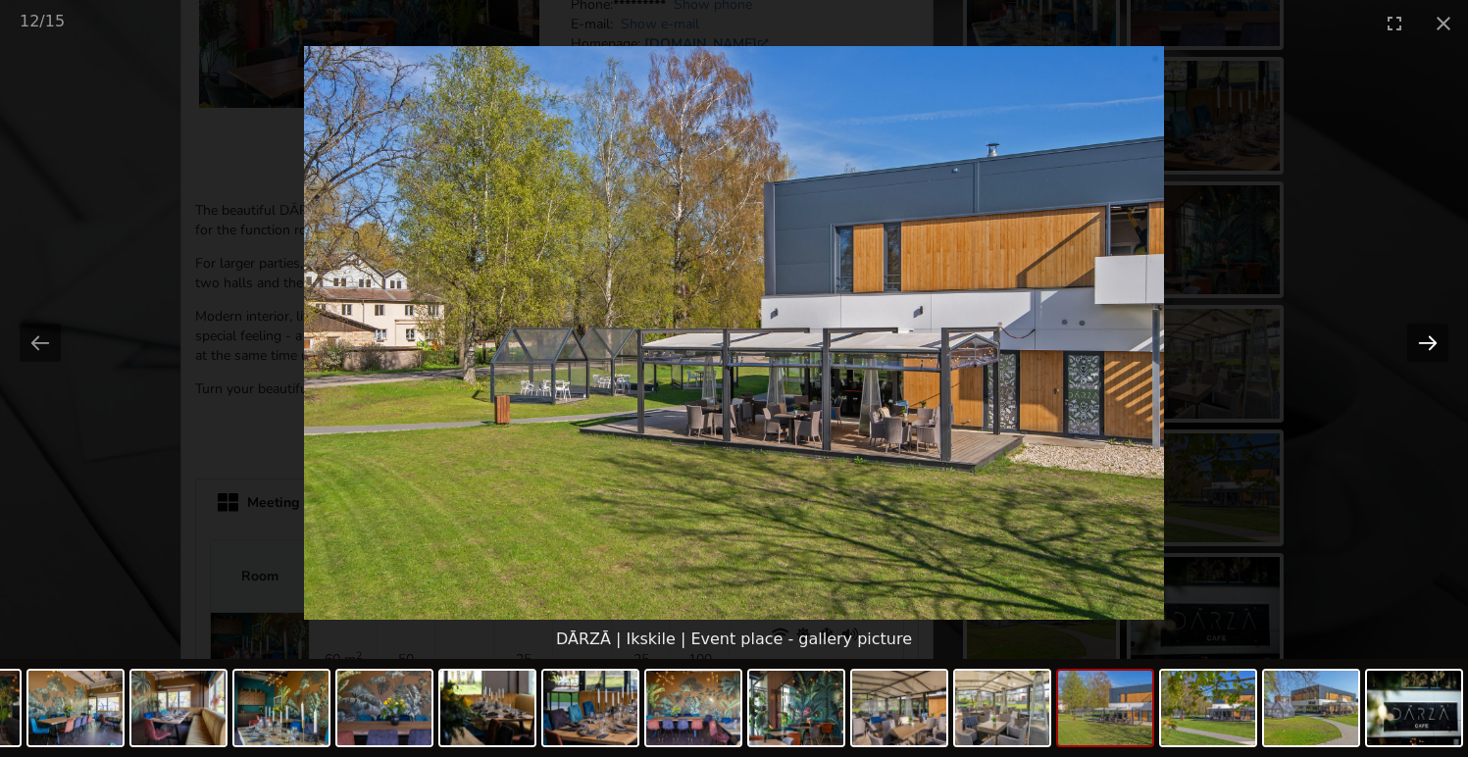
click at [1438, 339] on button "Next slide" at bounding box center [1427, 343] width 41 height 38
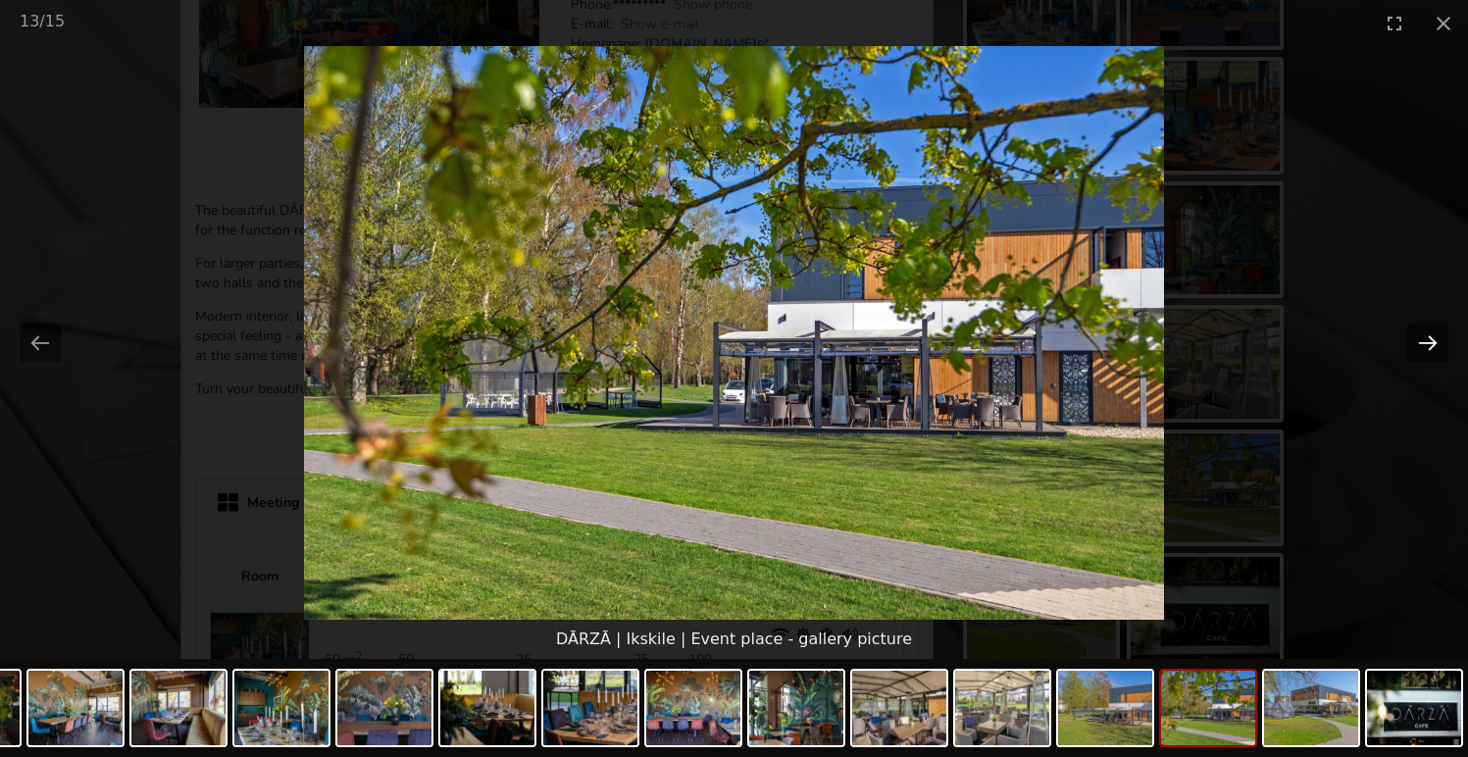
click at [1438, 339] on button "Next slide" at bounding box center [1427, 343] width 41 height 38
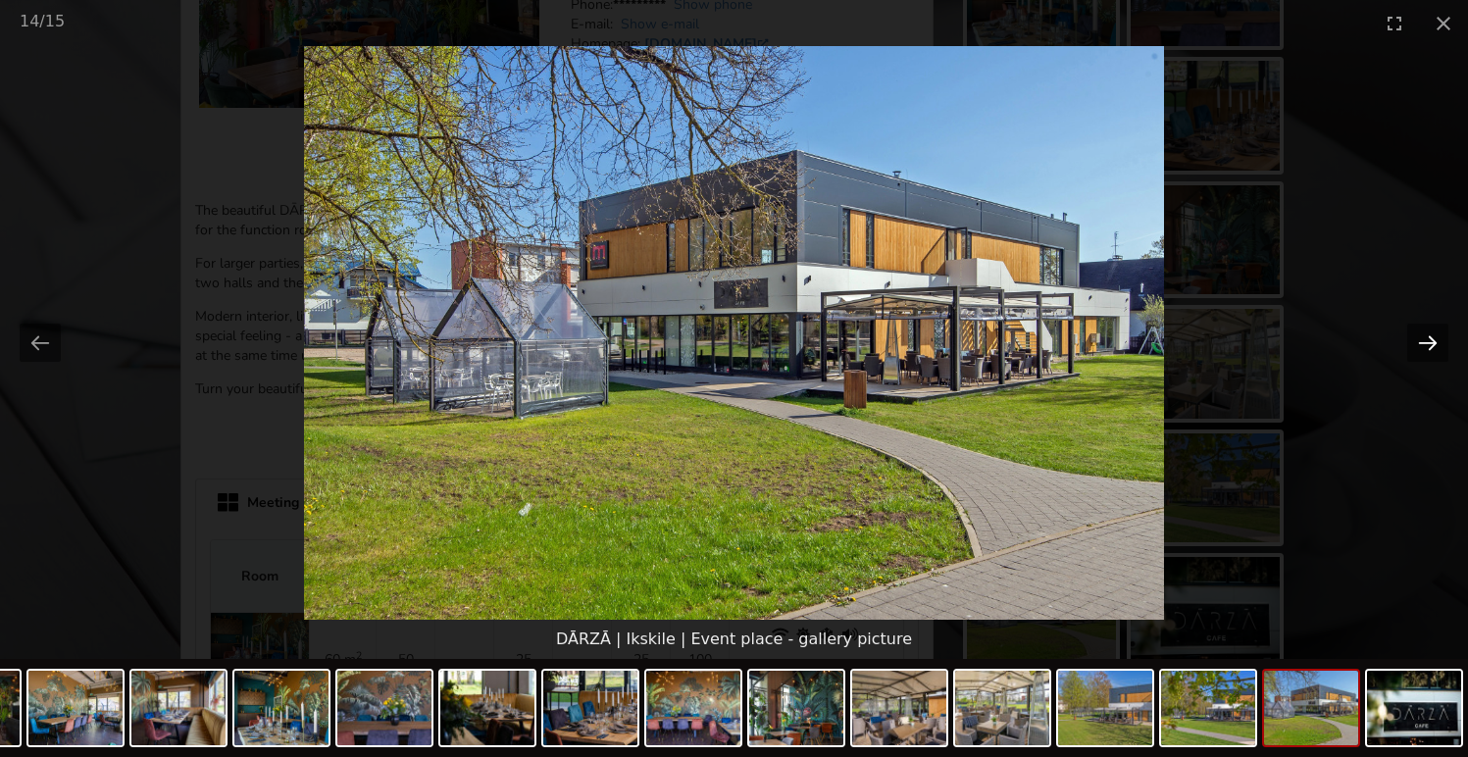
click at [1438, 339] on button "Next slide" at bounding box center [1427, 343] width 41 height 38
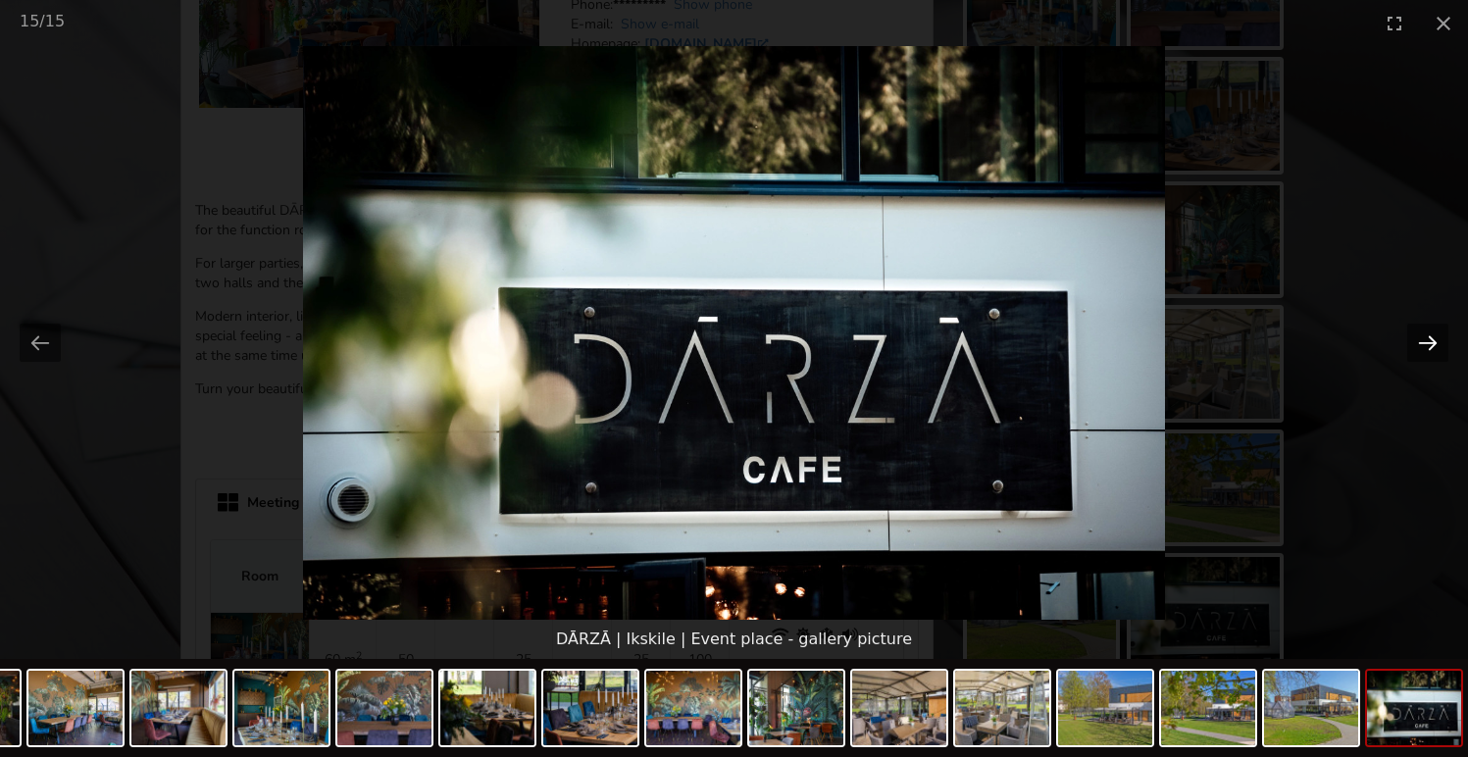
click at [1438, 339] on button "Next slide" at bounding box center [1427, 343] width 41 height 38
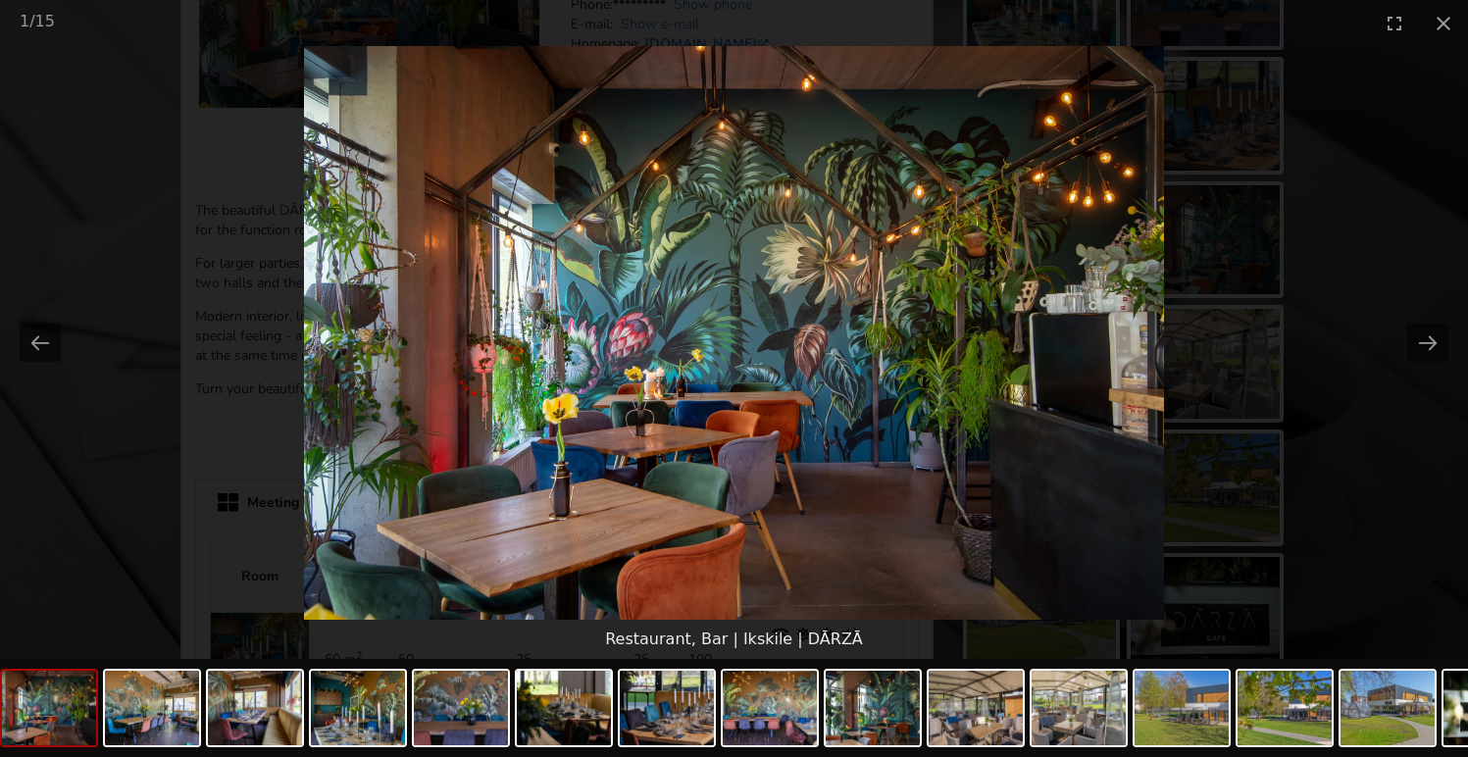
click at [1414, 239] on picture at bounding box center [734, 333] width 1468 height 574
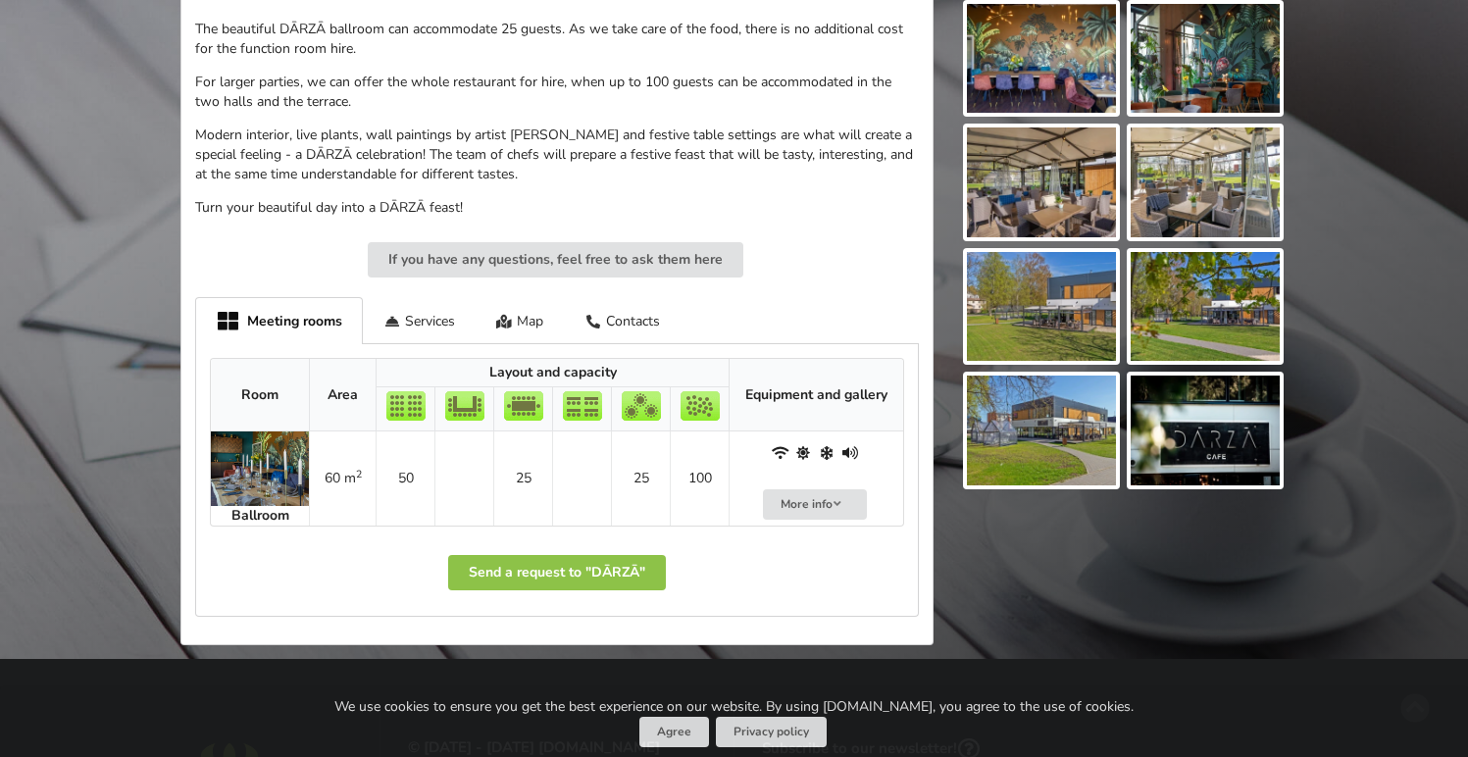
scroll to position [617, 0]
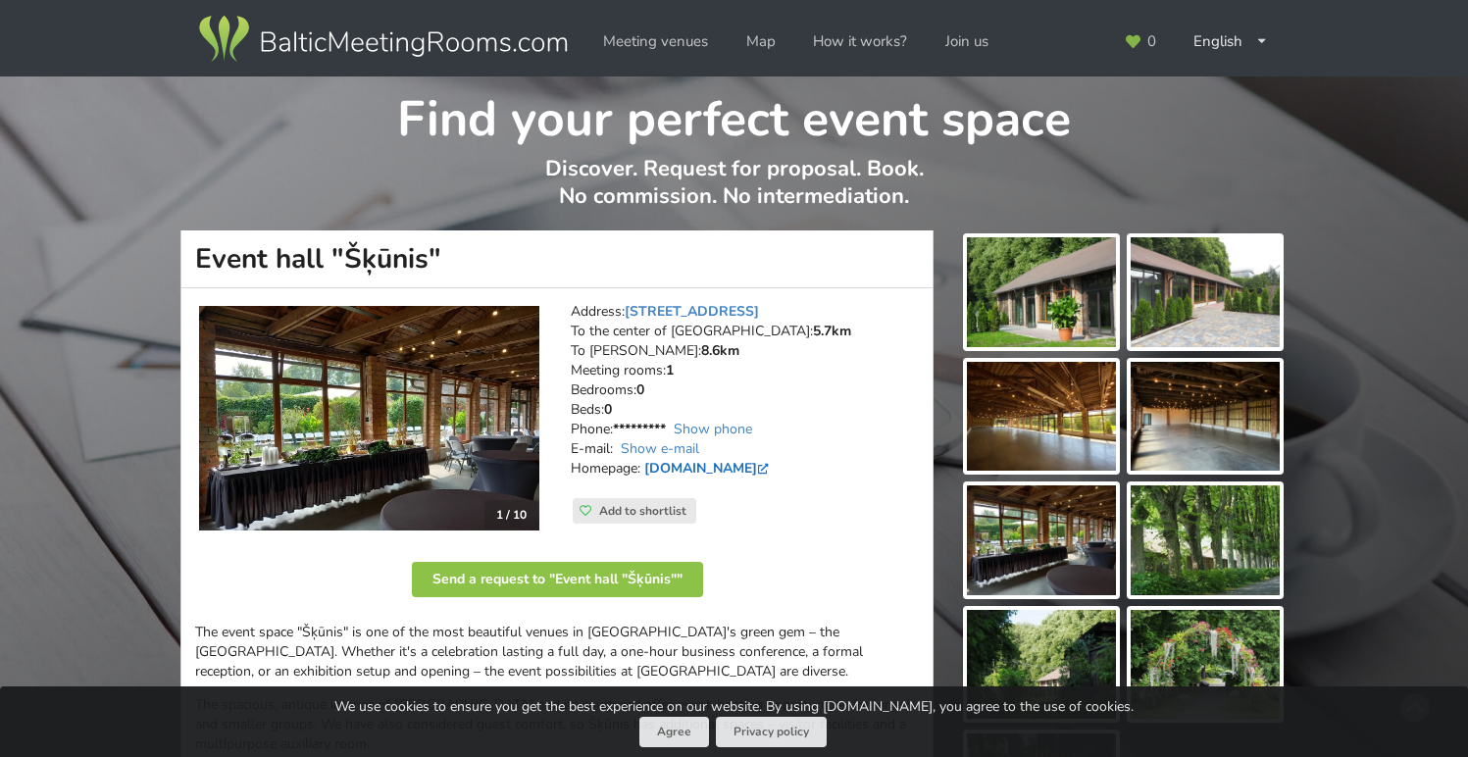
click at [732, 466] on link "www.botanika.lu.lv" at bounding box center [708, 468] width 128 height 19
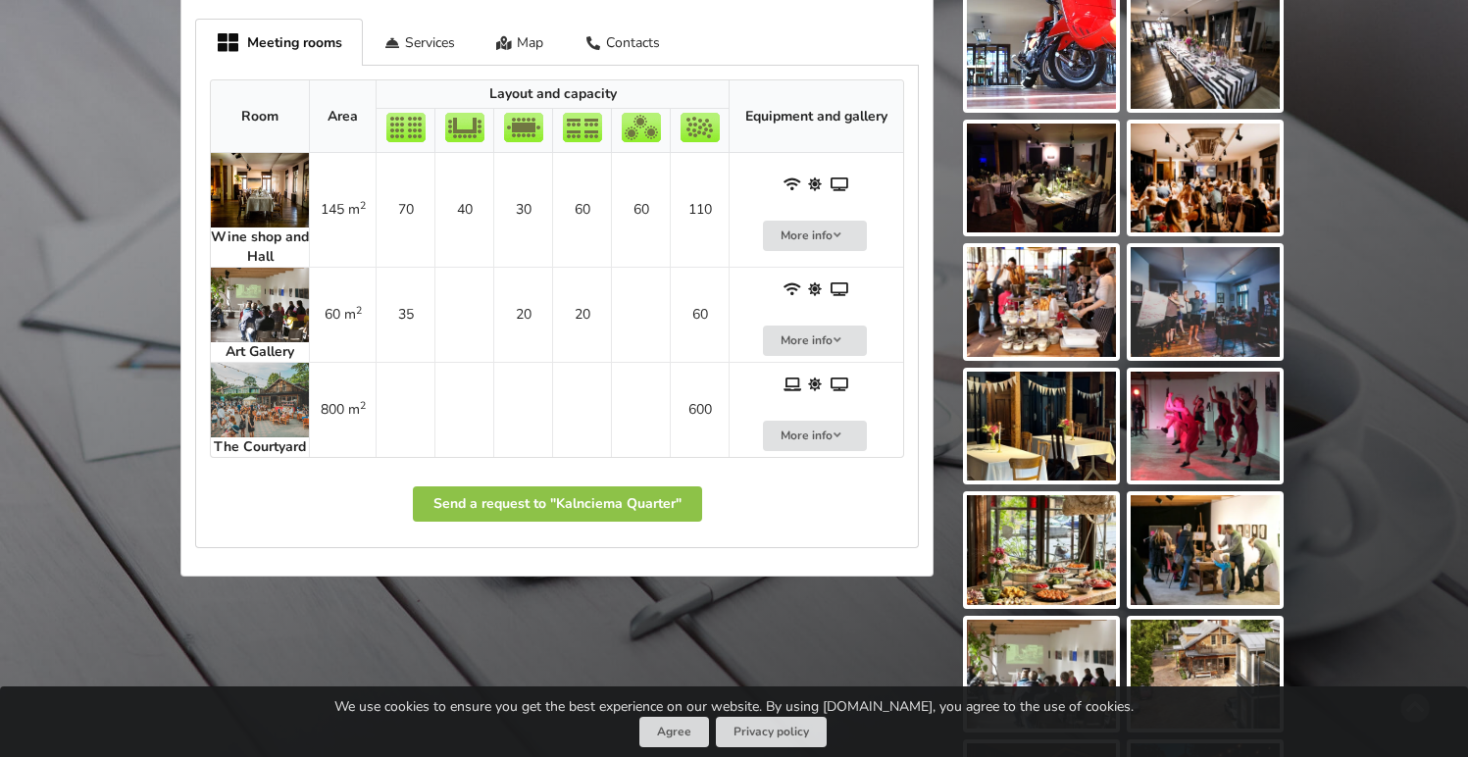
scroll to position [1035, 0]
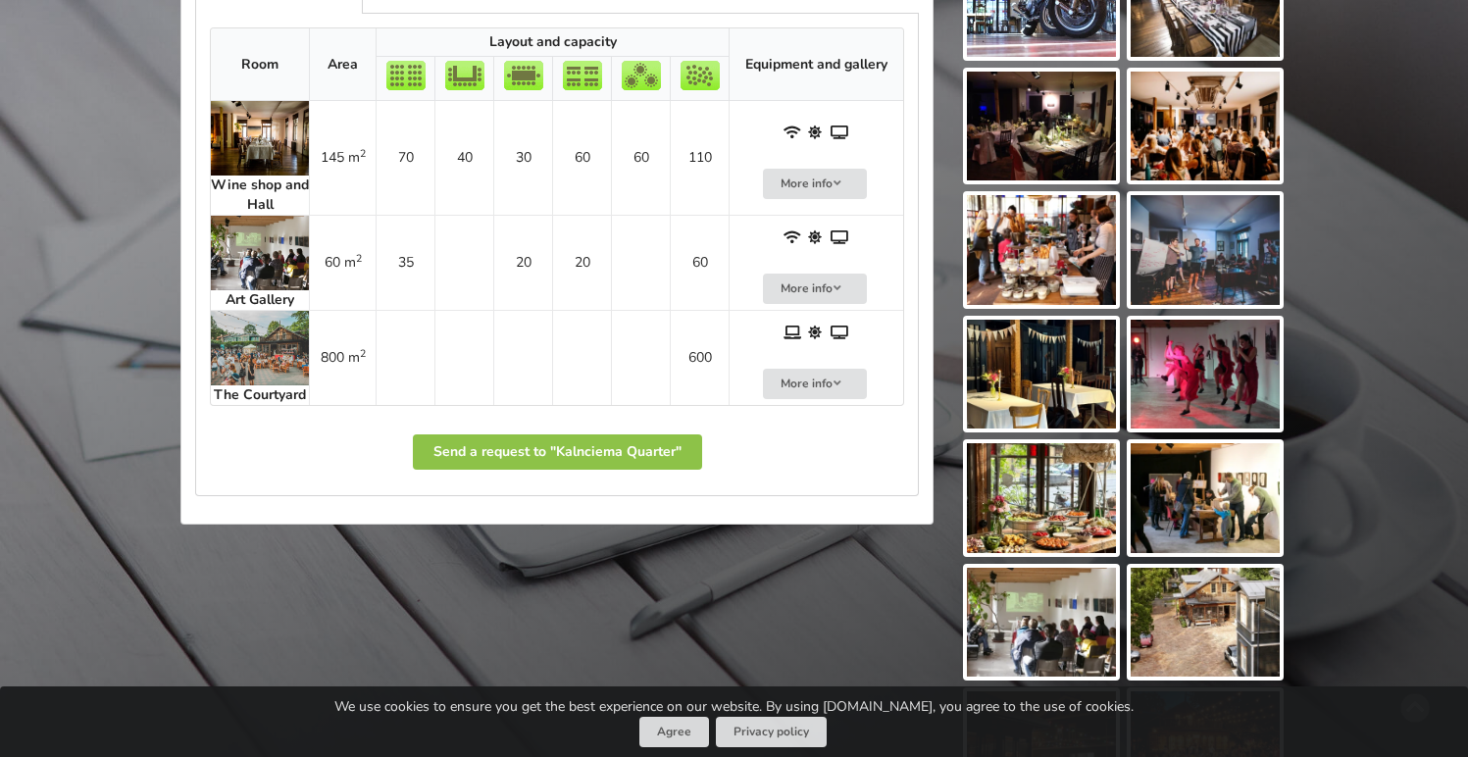
click at [271, 180] on strong "Wine shop and Hall" at bounding box center [260, 195] width 98 height 38
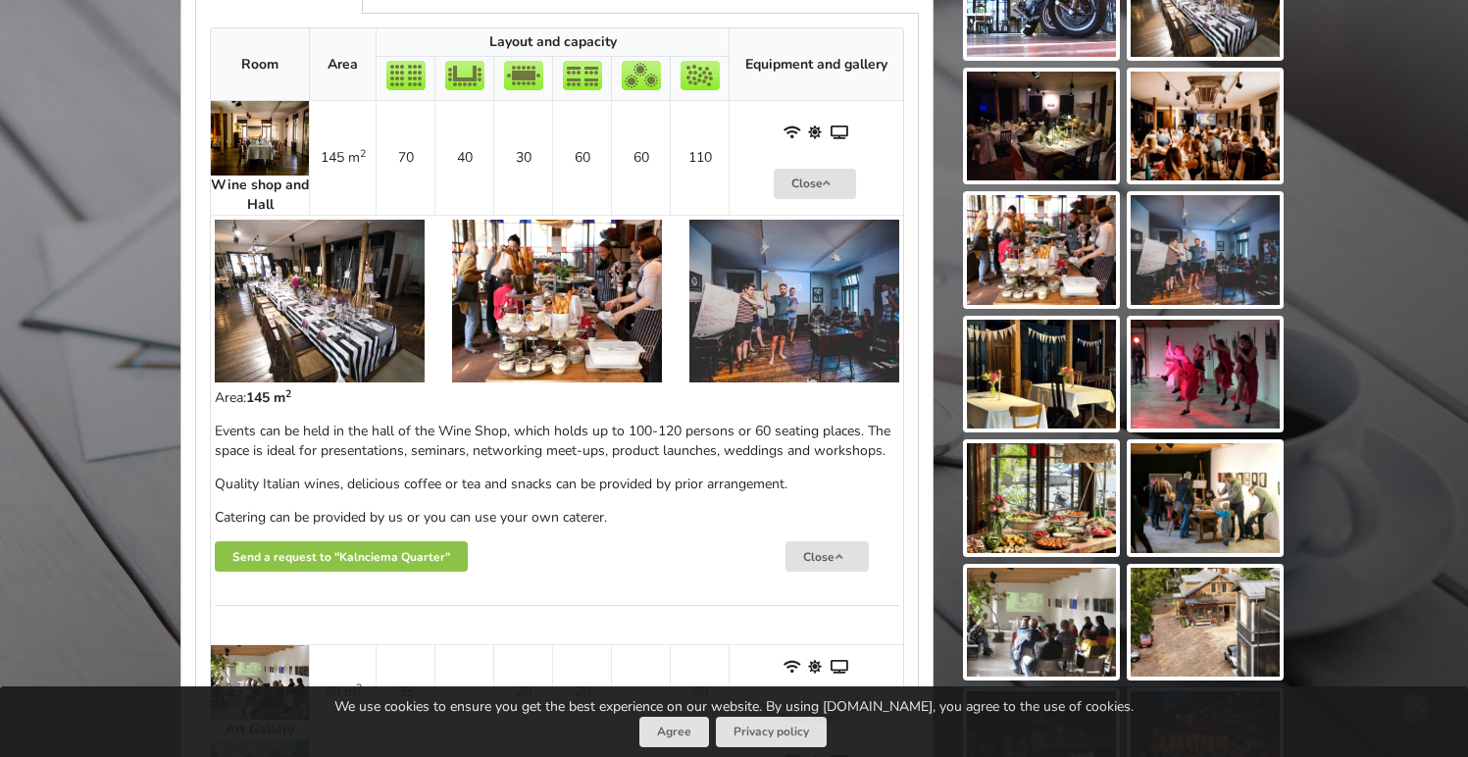
click at [305, 250] on img at bounding box center [320, 301] width 210 height 163
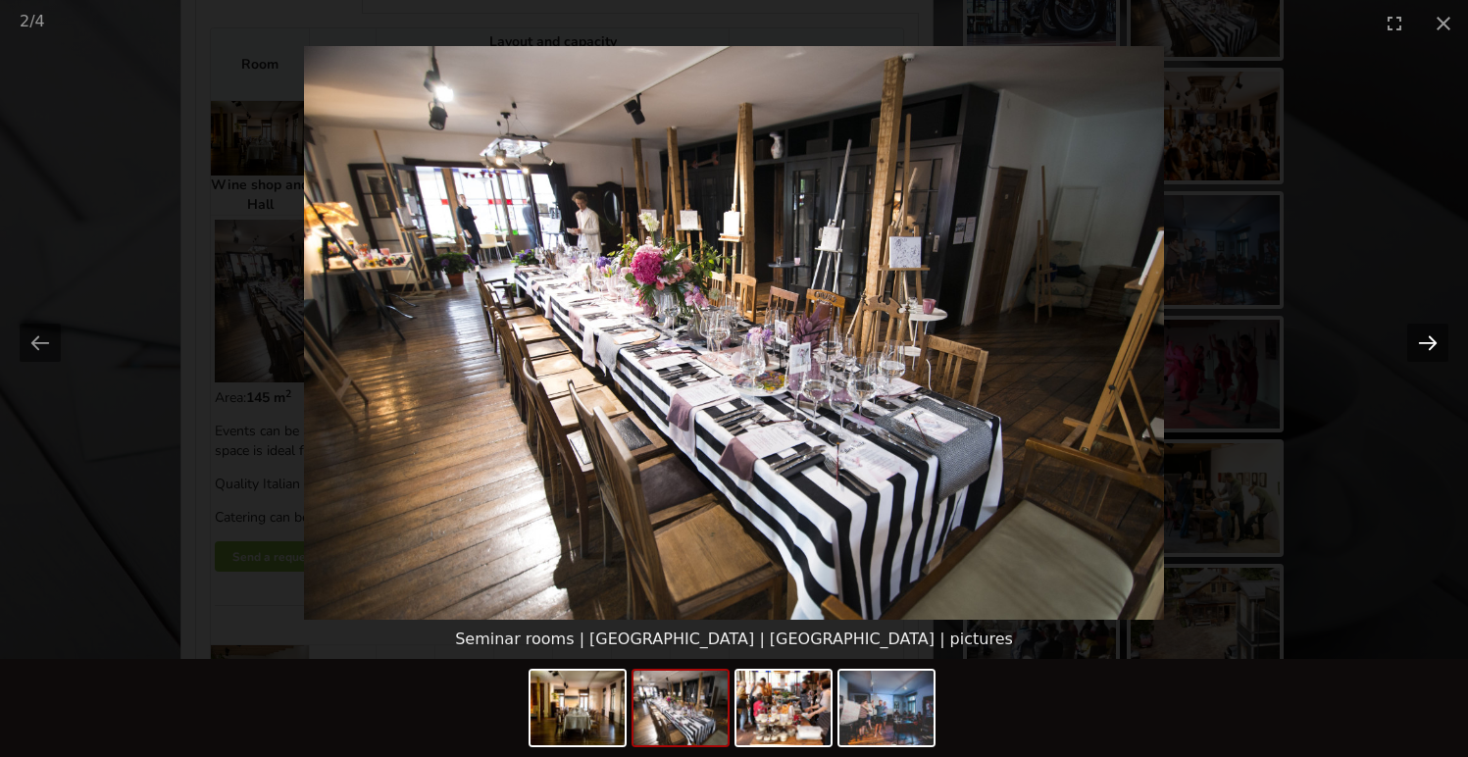
click at [1430, 345] on button "Next slide" at bounding box center [1427, 343] width 41 height 38
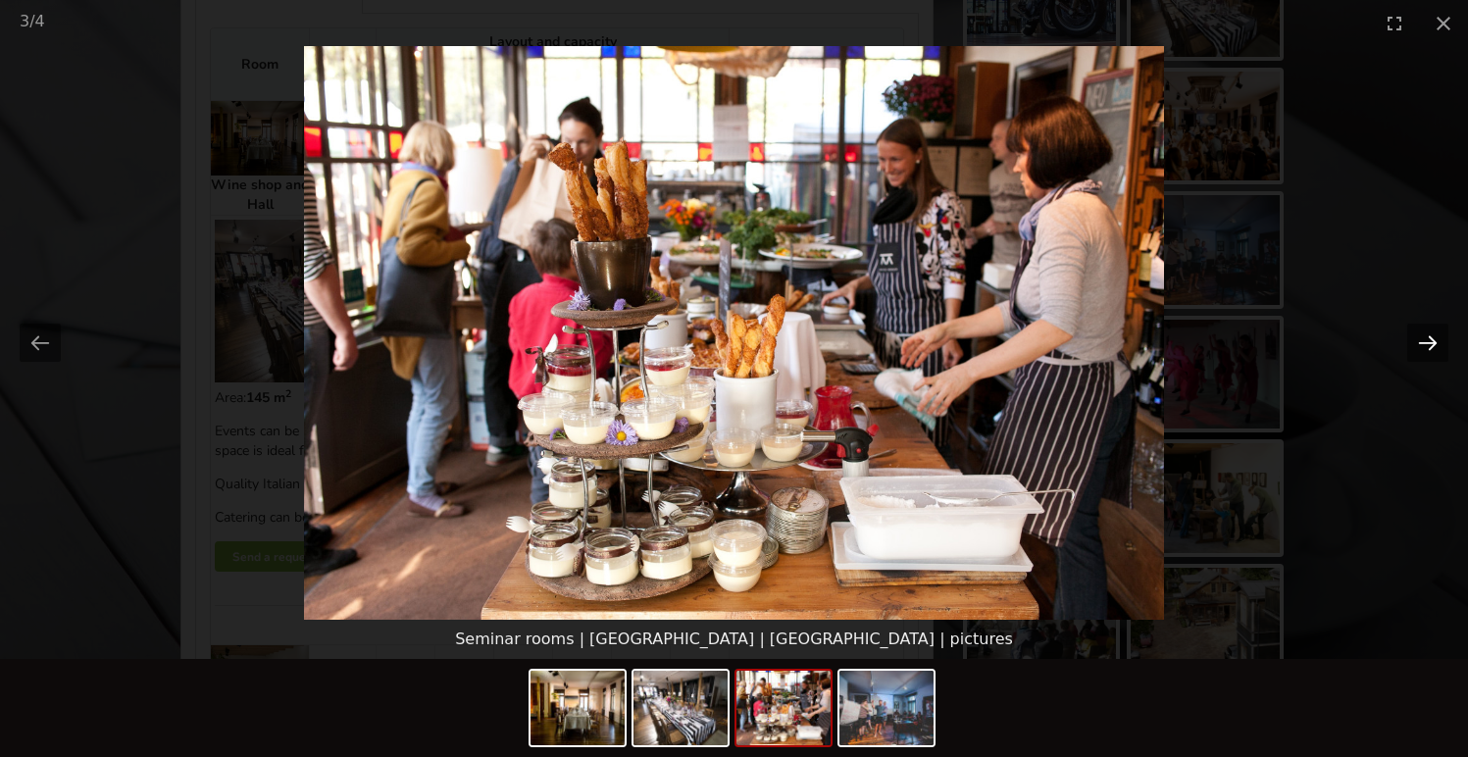
click at [1430, 345] on button "Next slide" at bounding box center [1427, 343] width 41 height 38
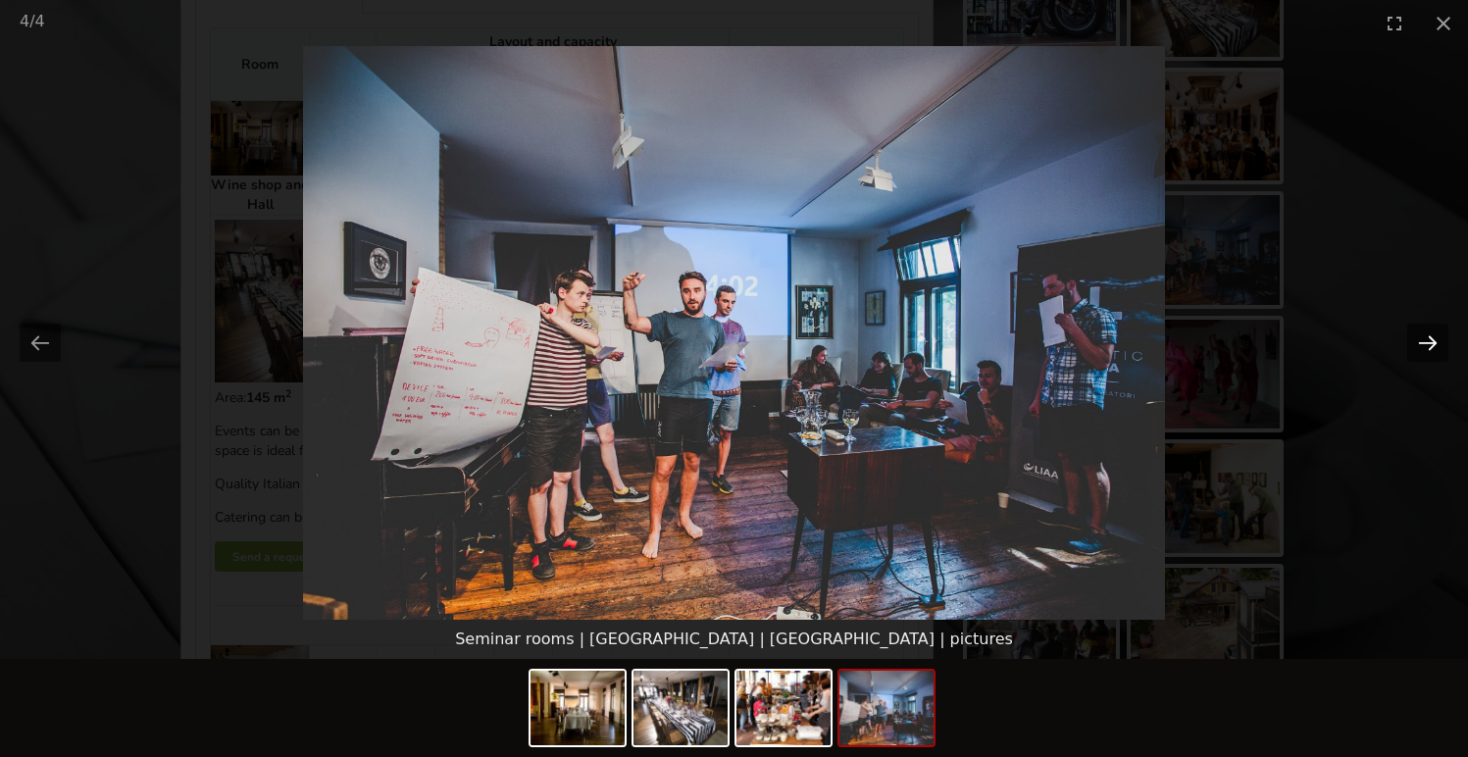
click at [1430, 345] on button "Next slide" at bounding box center [1427, 343] width 41 height 38
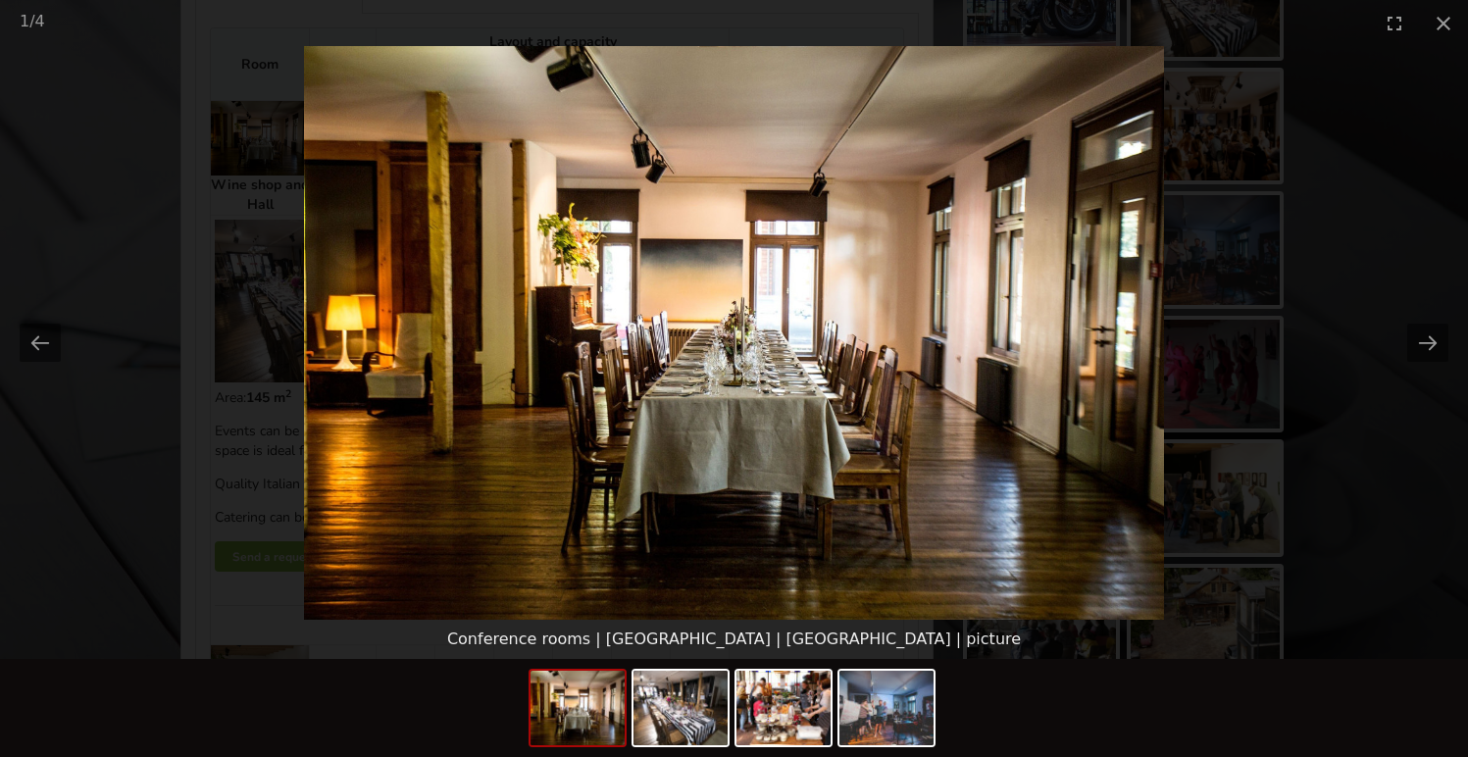
scroll to position [0, 0]
click at [1391, 270] on picture at bounding box center [734, 333] width 1468 height 574
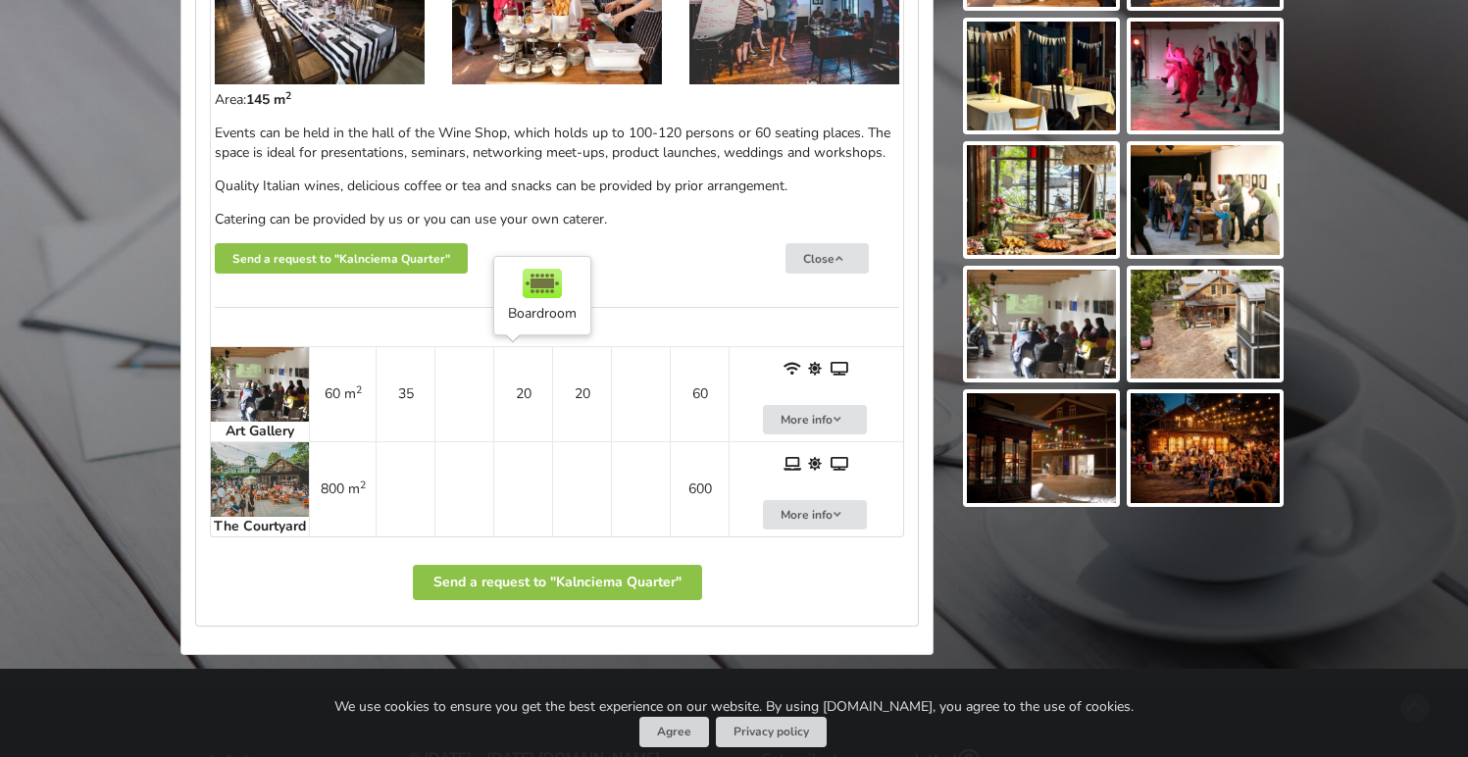
scroll to position [1389, 0]
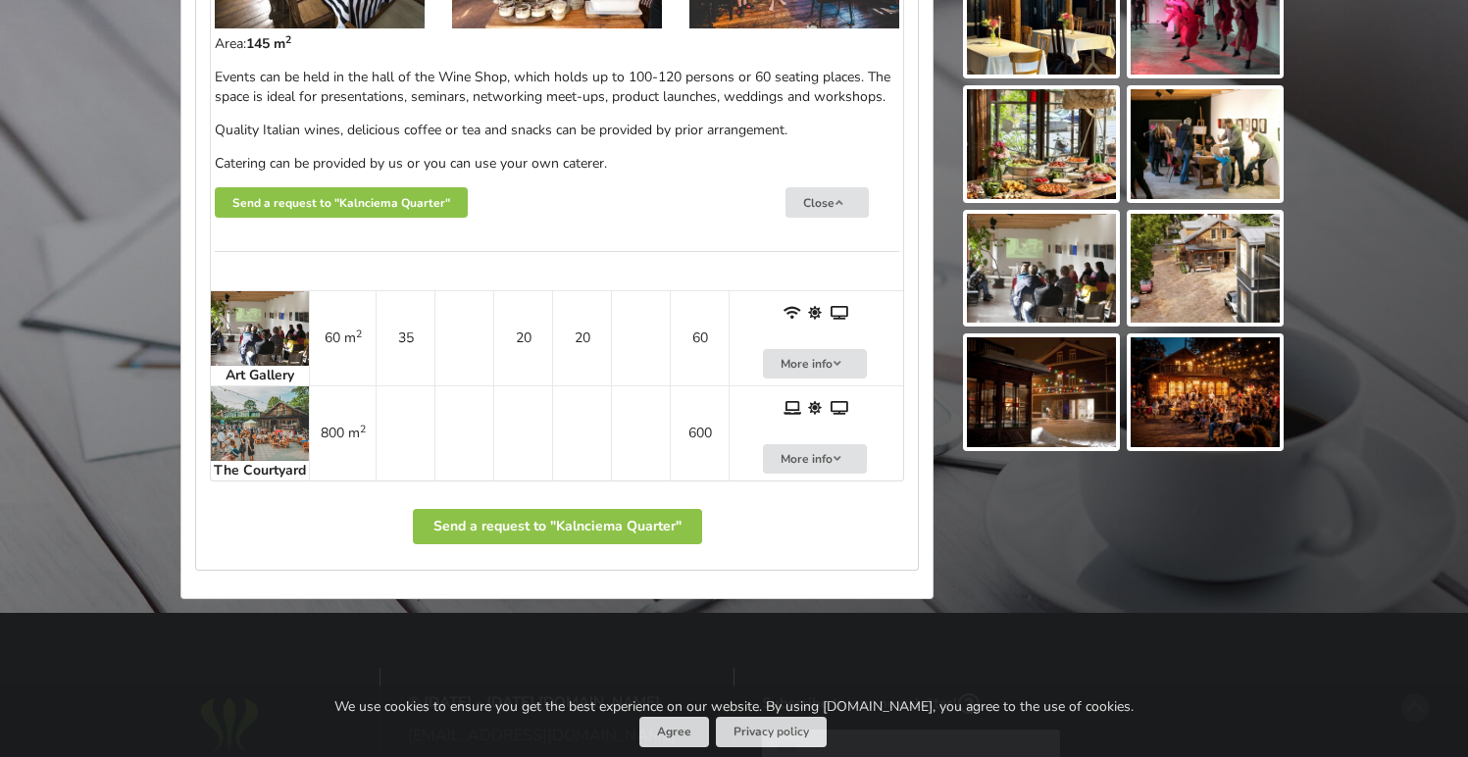
click at [256, 345] on img at bounding box center [260, 328] width 98 height 75
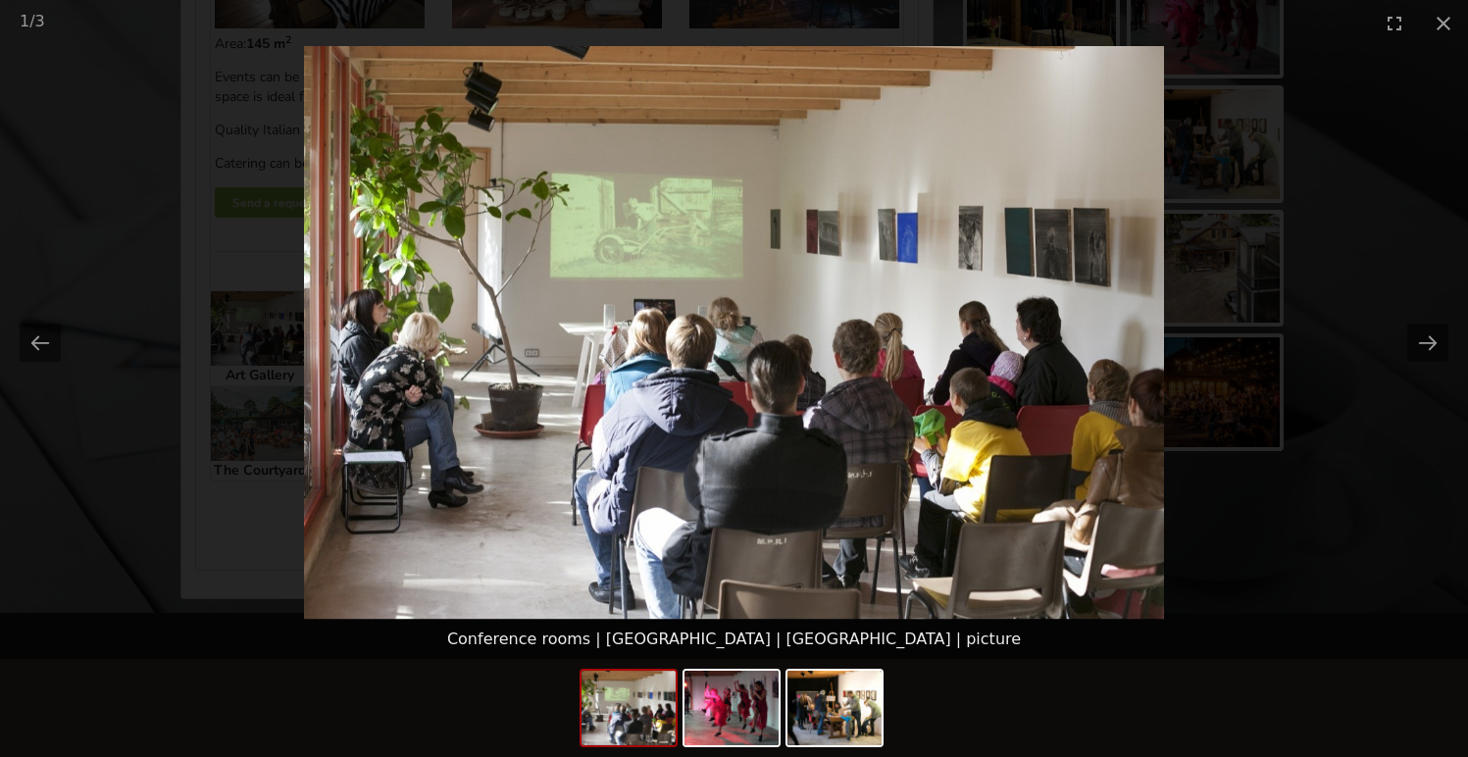
click at [1304, 343] on picture at bounding box center [734, 333] width 1468 height 574
click at [233, 436] on picture at bounding box center [734, 333] width 1468 height 574
click at [1448, 12] on button "Close gallery" at bounding box center [1443, 23] width 49 height 46
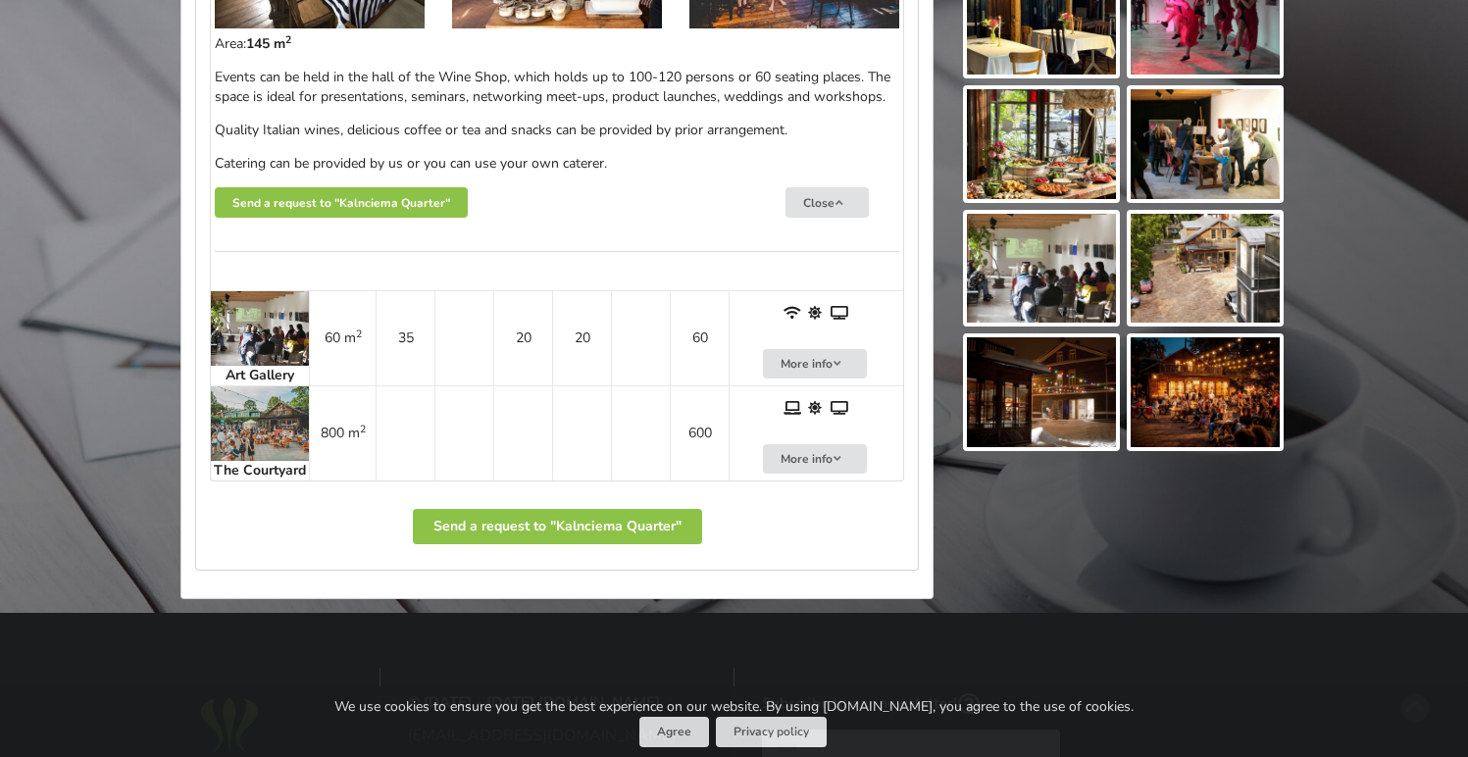
click at [250, 444] on img at bounding box center [260, 423] width 98 height 75
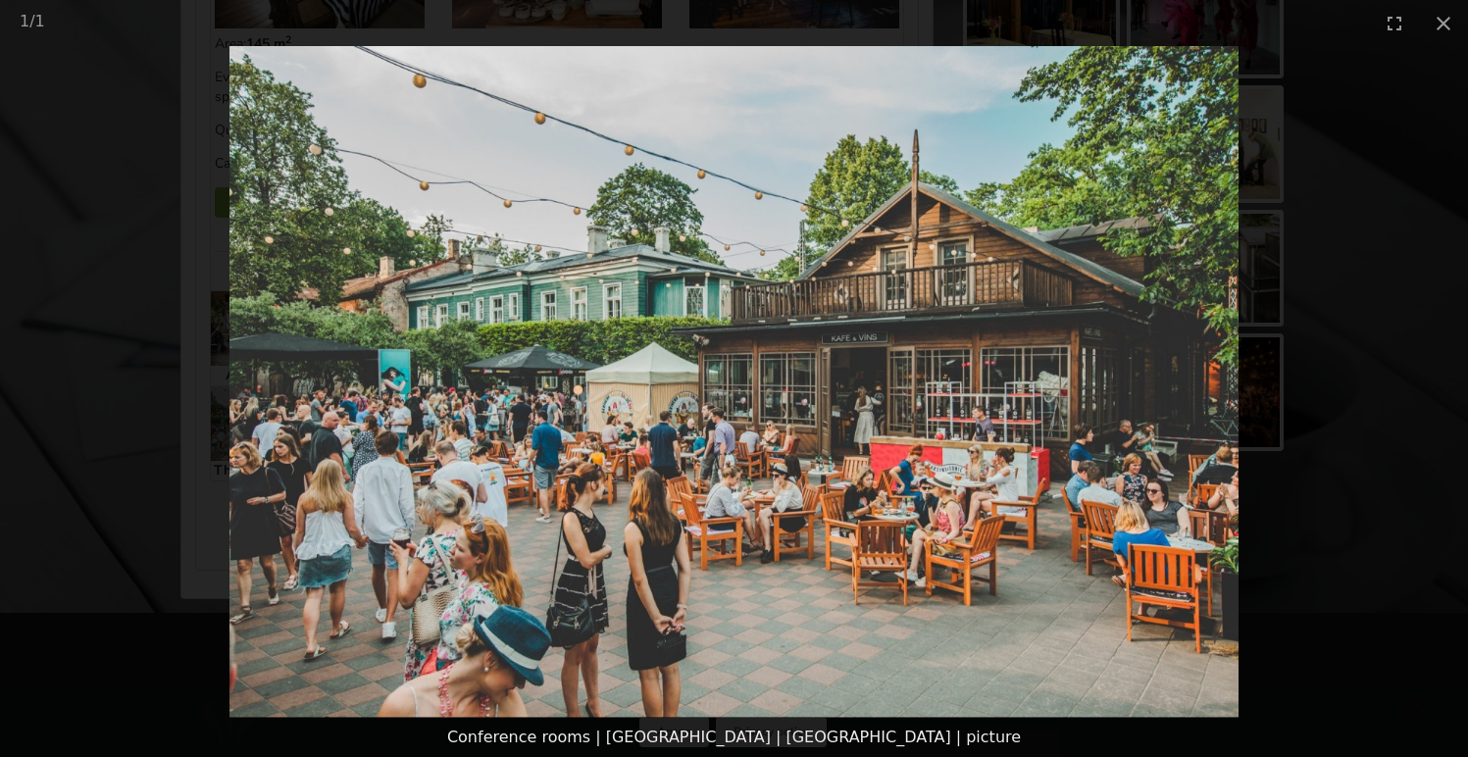
click at [195, 555] on picture at bounding box center [734, 382] width 1468 height 672
click at [1441, 18] on button "Close gallery" at bounding box center [1443, 23] width 49 height 46
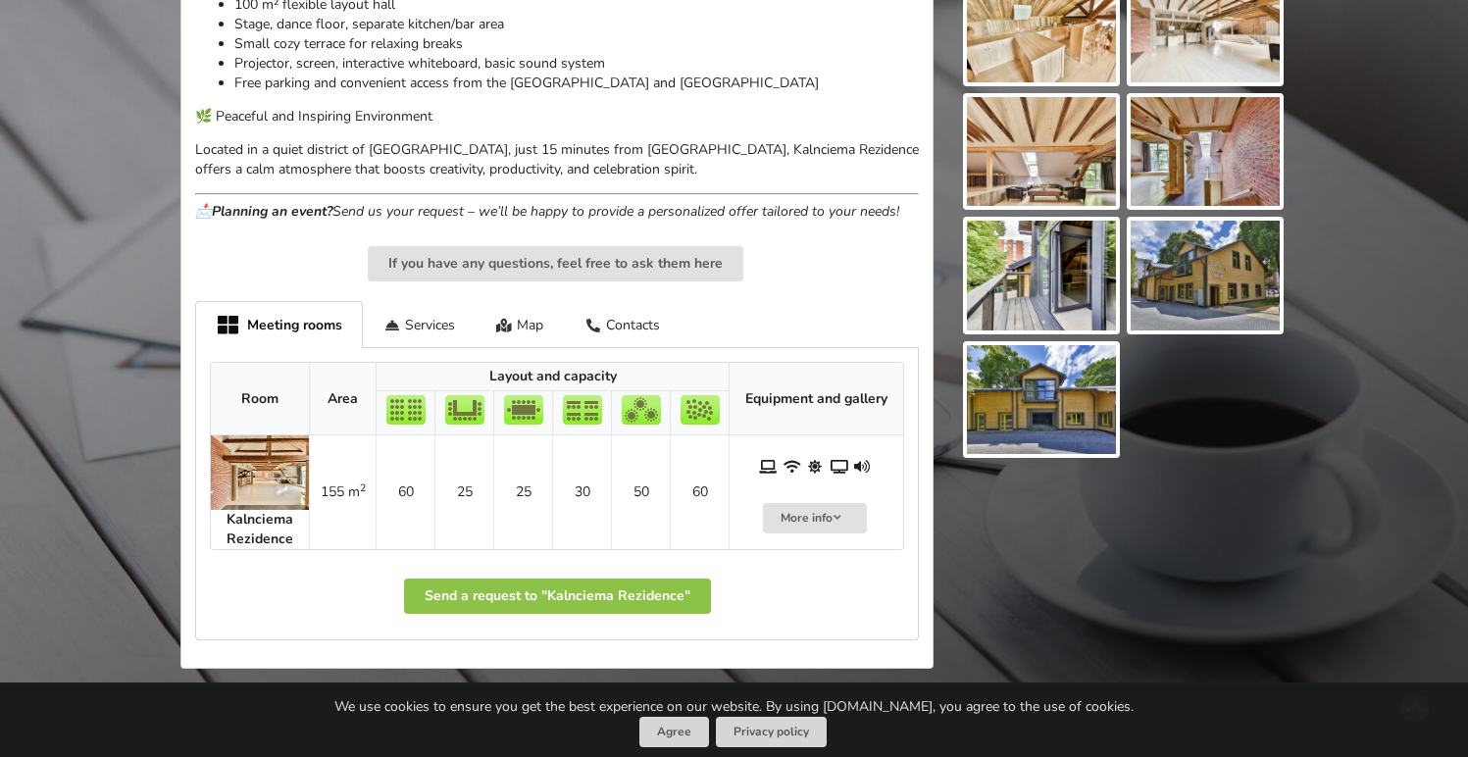
scroll to position [833, 0]
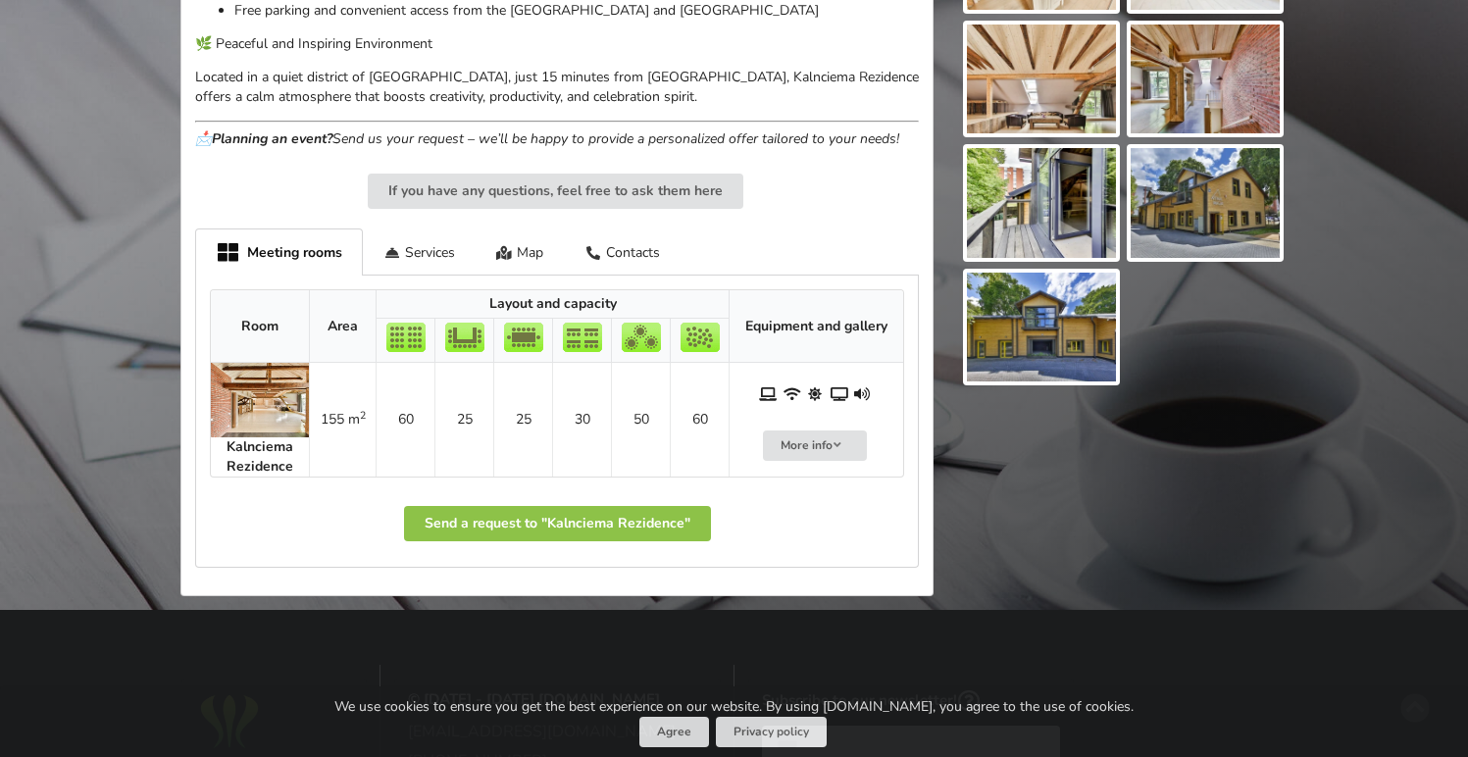
click at [238, 411] on img at bounding box center [260, 400] width 98 height 75
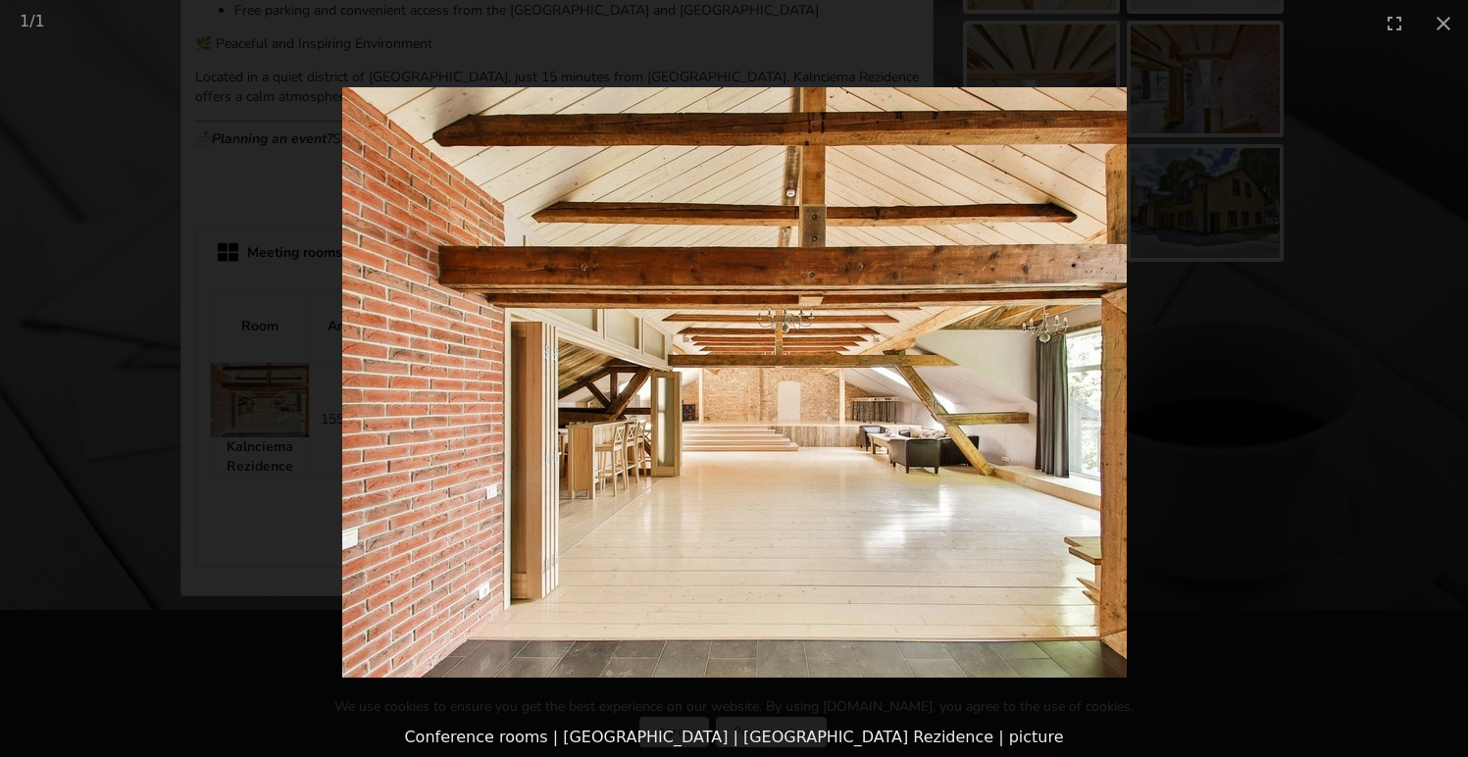
click at [903, 360] on picture at bounding box center [734, 382] width 1468 height 672
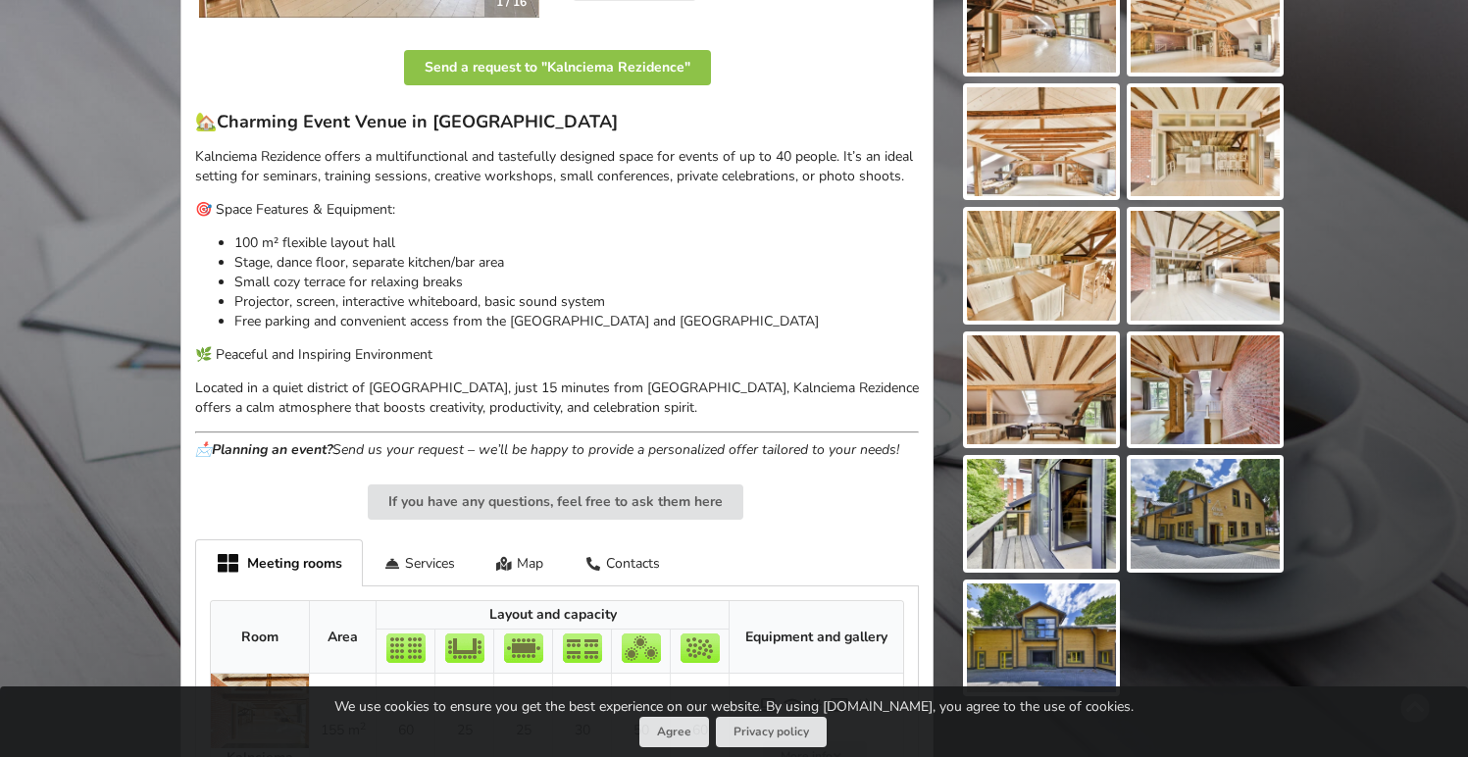
scroll to position [450, 0]
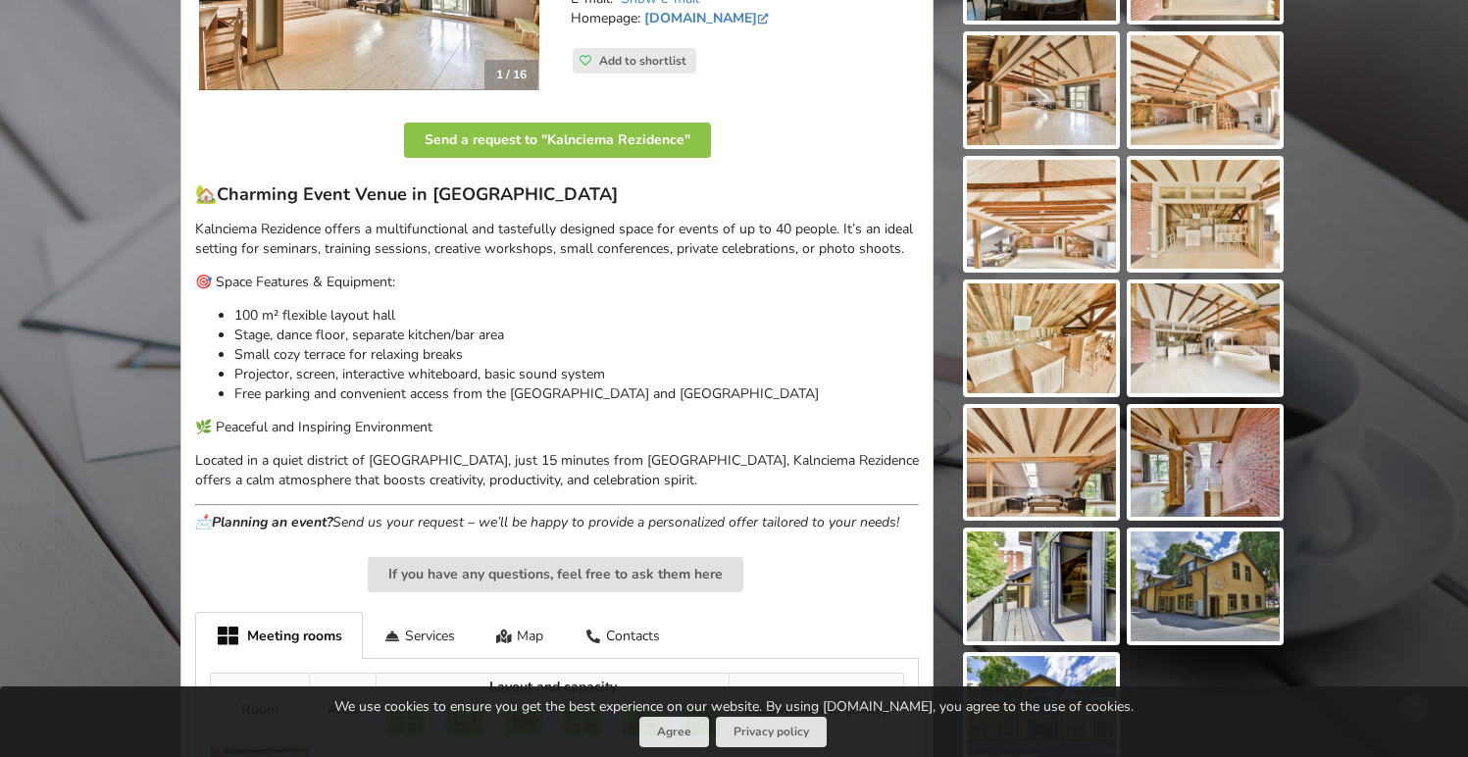
click at [1060, 121] on img at bounding box center [1041, 90] width 149 height 110
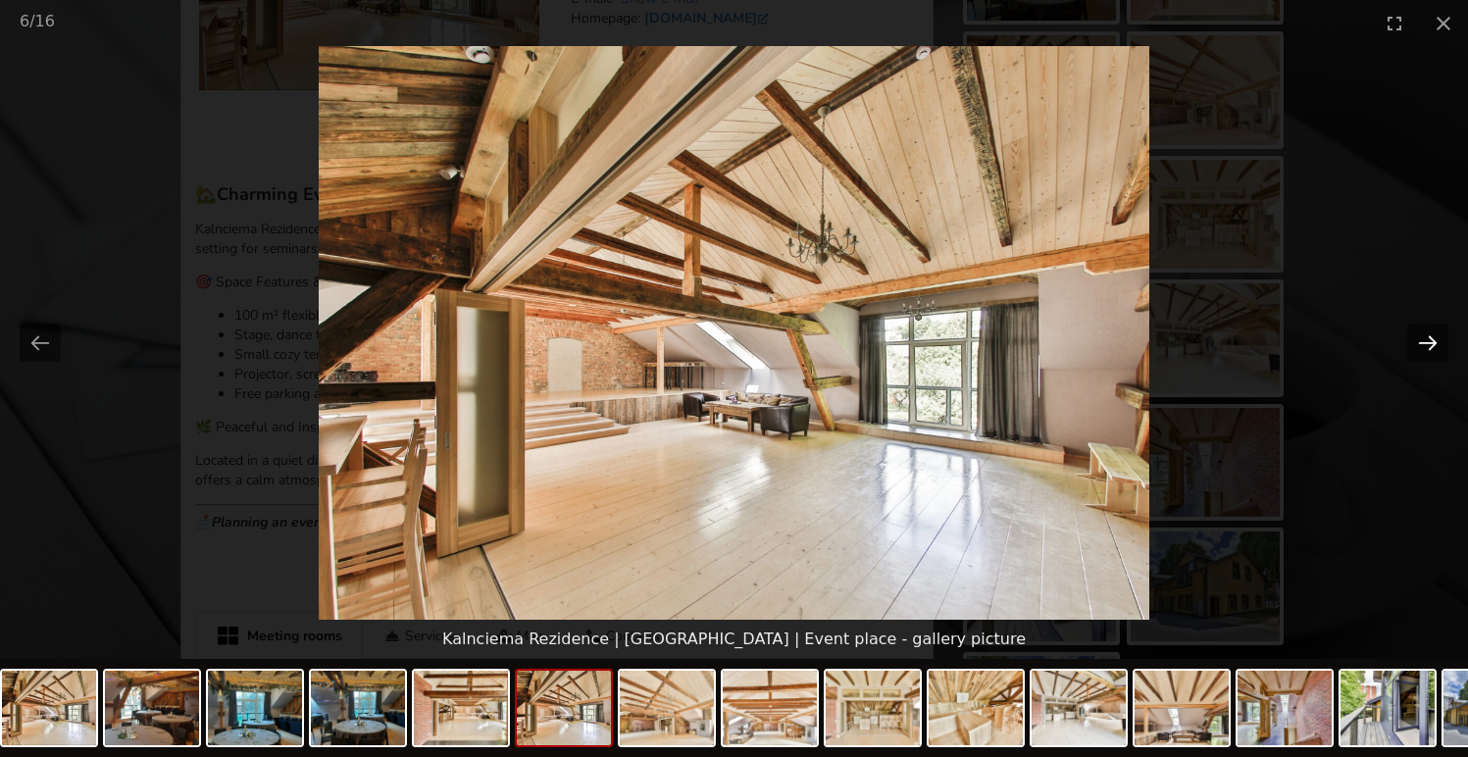
click at [1445, 339] on button "Next slide" at bounding box center [1427, 343] width 41 height 38
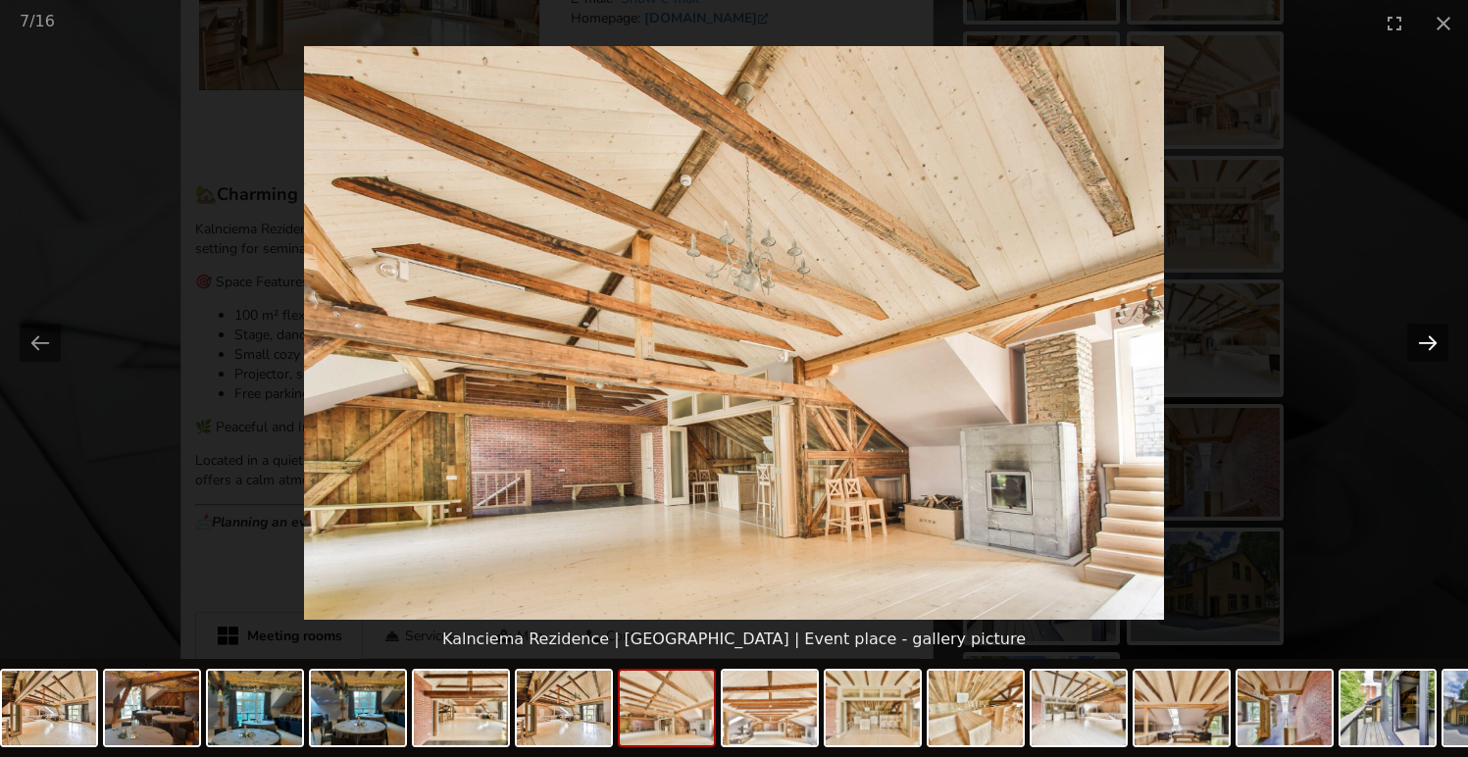
click at [1441, 337] on button "Next slide" at bounding box center [1427, 343] width 41 height 38
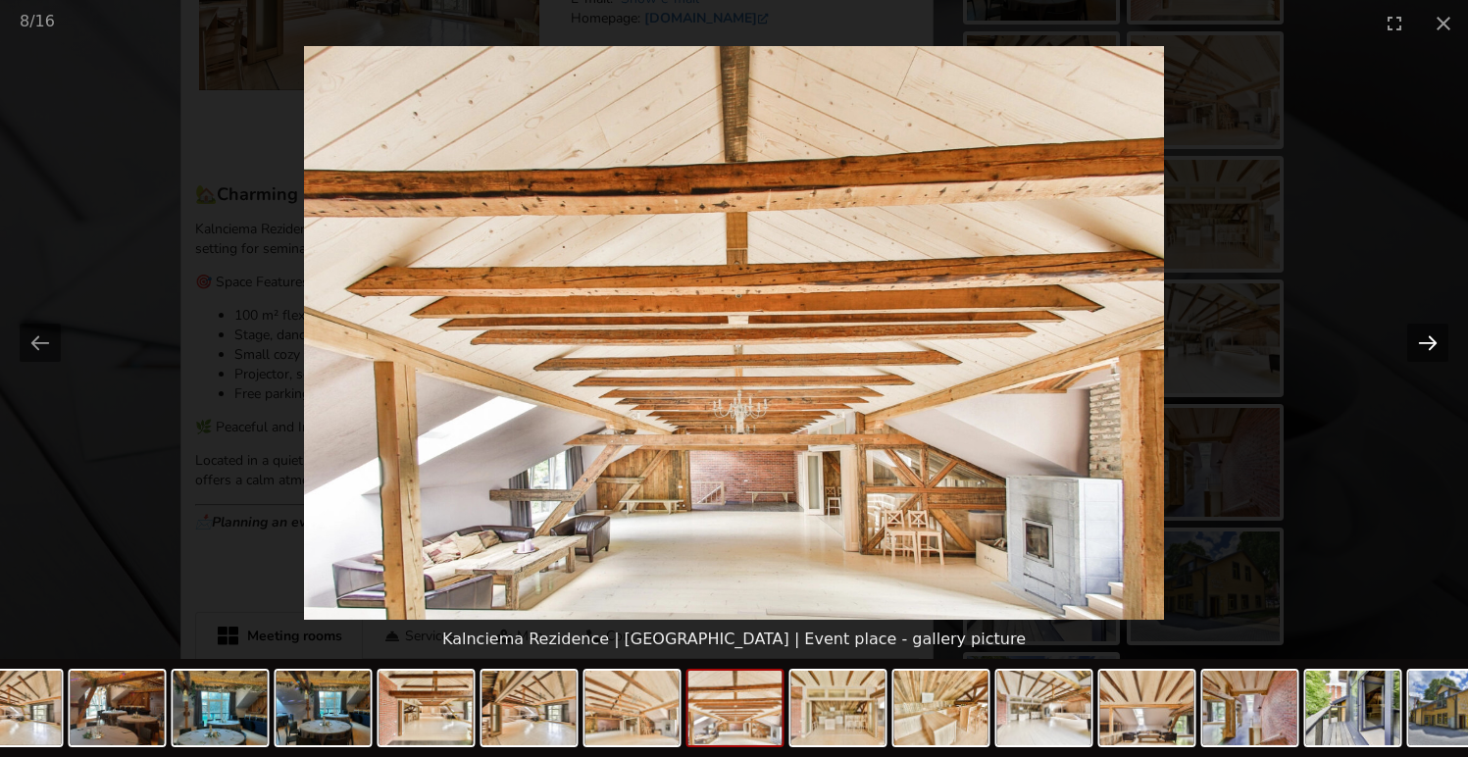
click at [1441, 337] on button "Next slide" at bounding box center [1427, 343] width 41 height 38
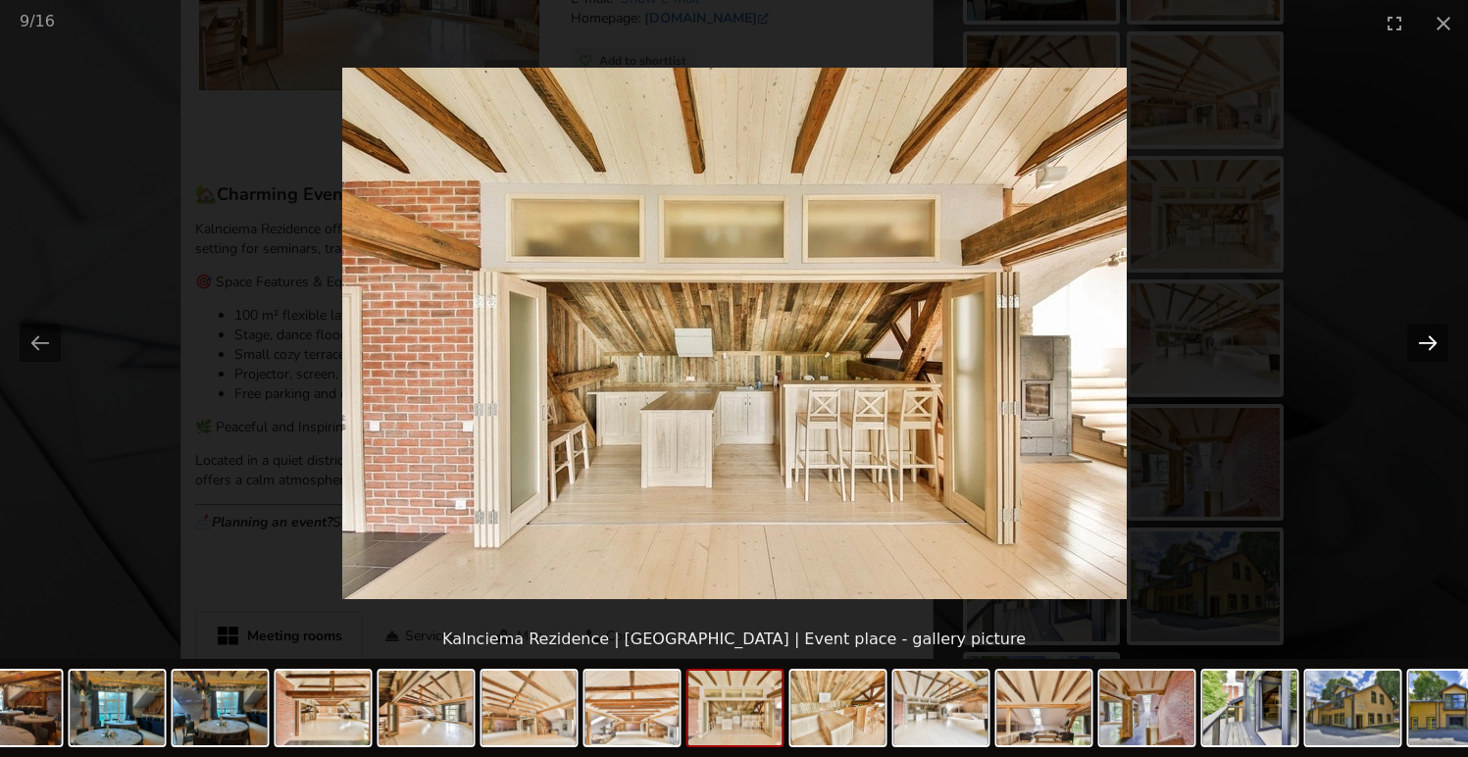
click at [1441, 337] on button "Next slide" at bounding box center [1427, 343] width 41 height 38
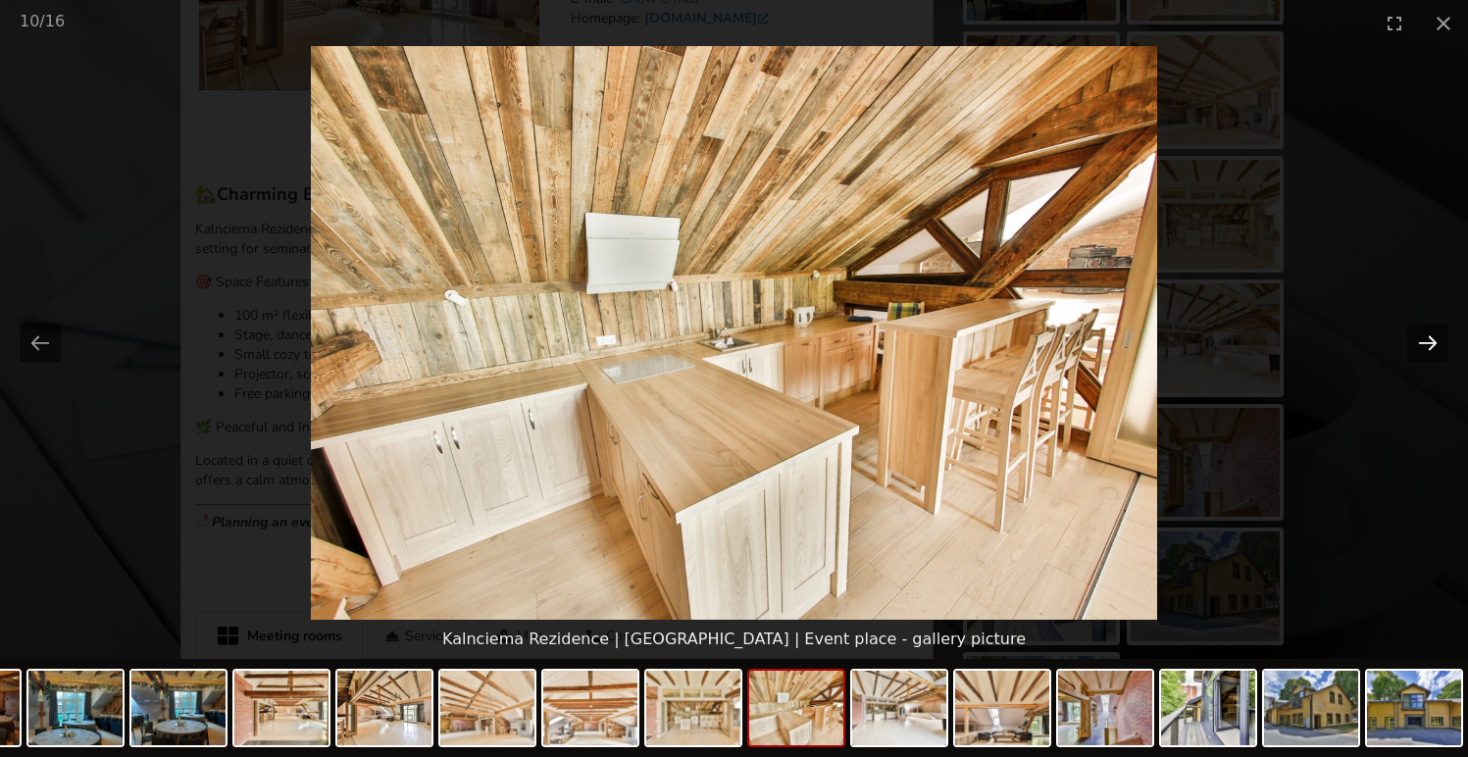
click at [1441, 337] on button "Next slide" at bounding box center [1427, 343] width 41 height 38
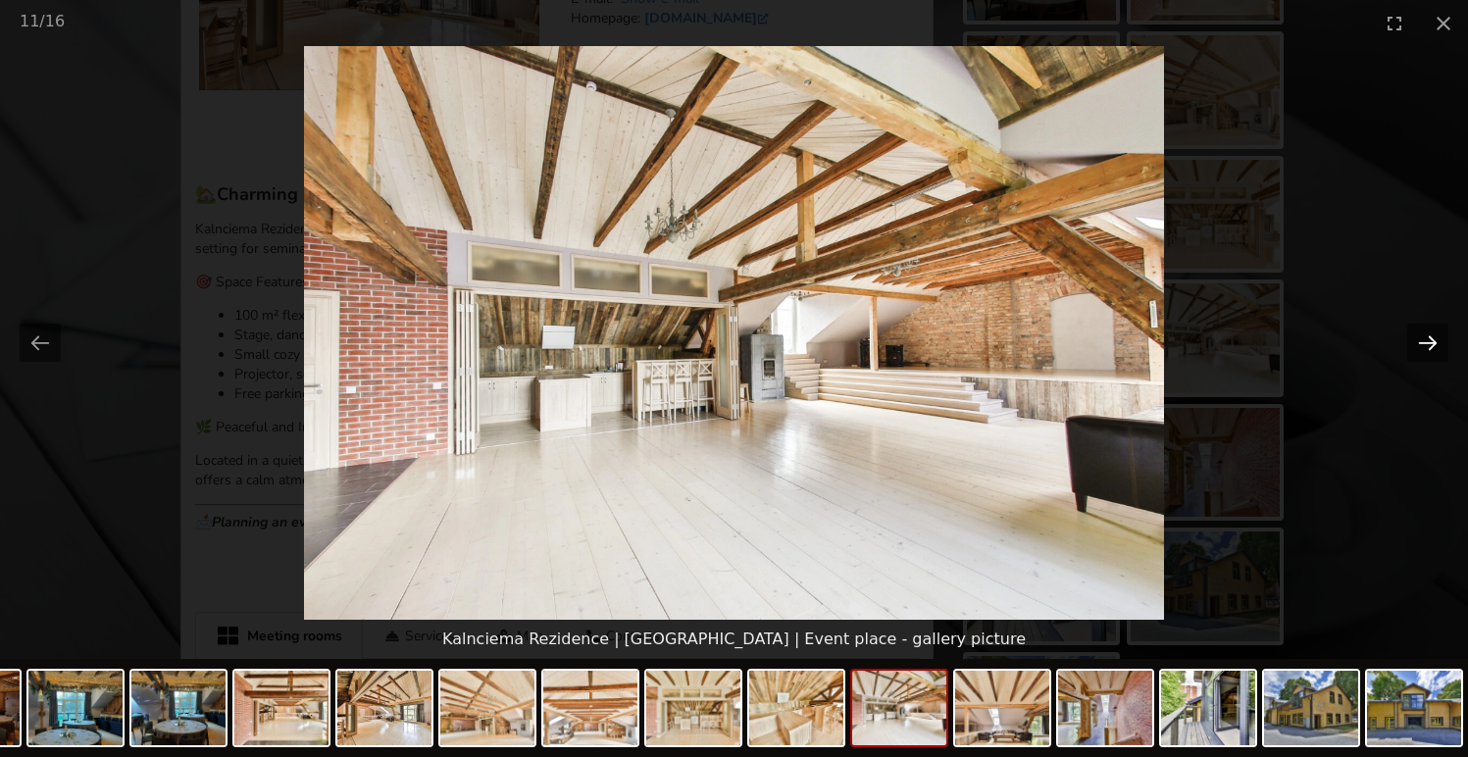
click at [1441, 337] on button "Next slide" at bounding box center [1427, 343] width 41 height 38
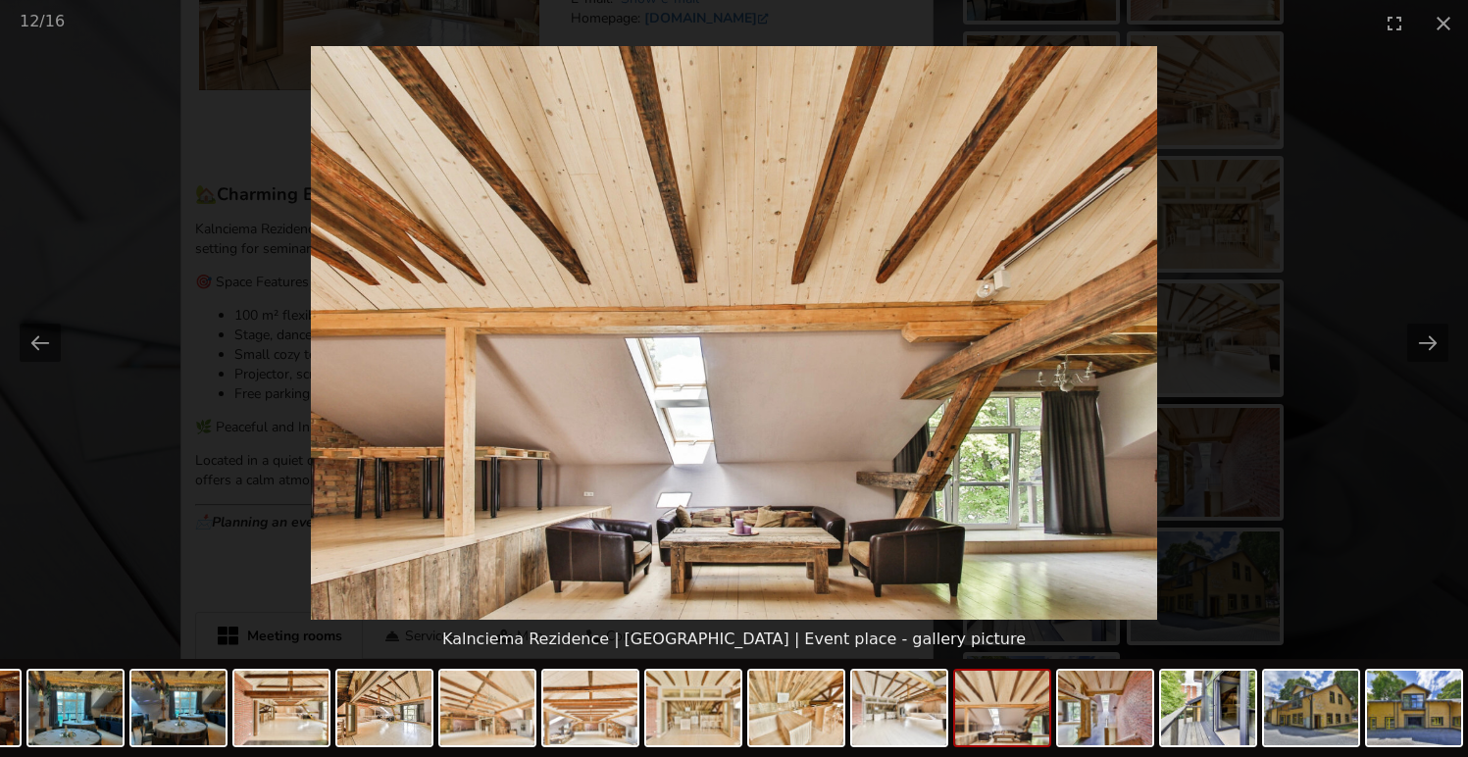
click at [1323, 151] on picture at bounding box center [734, 333] width 1468 height 574
